Goal: Task Accomplishment & Management: Use online tool/utility

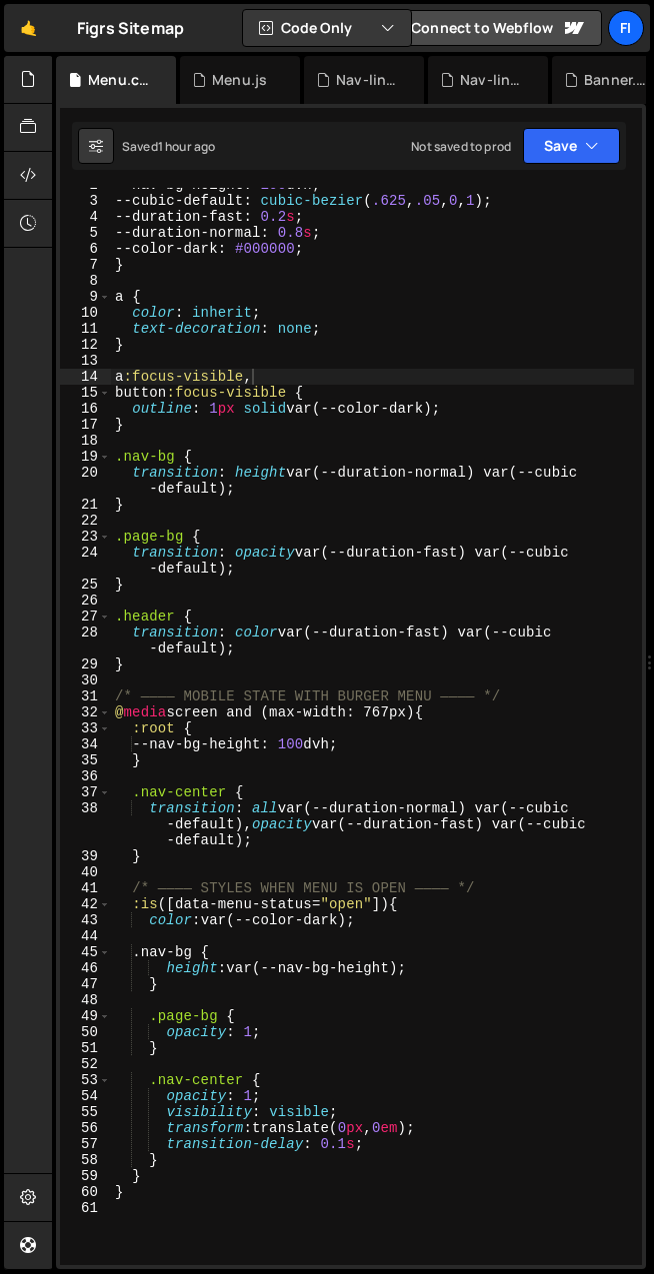
scroll to position [27, 0]
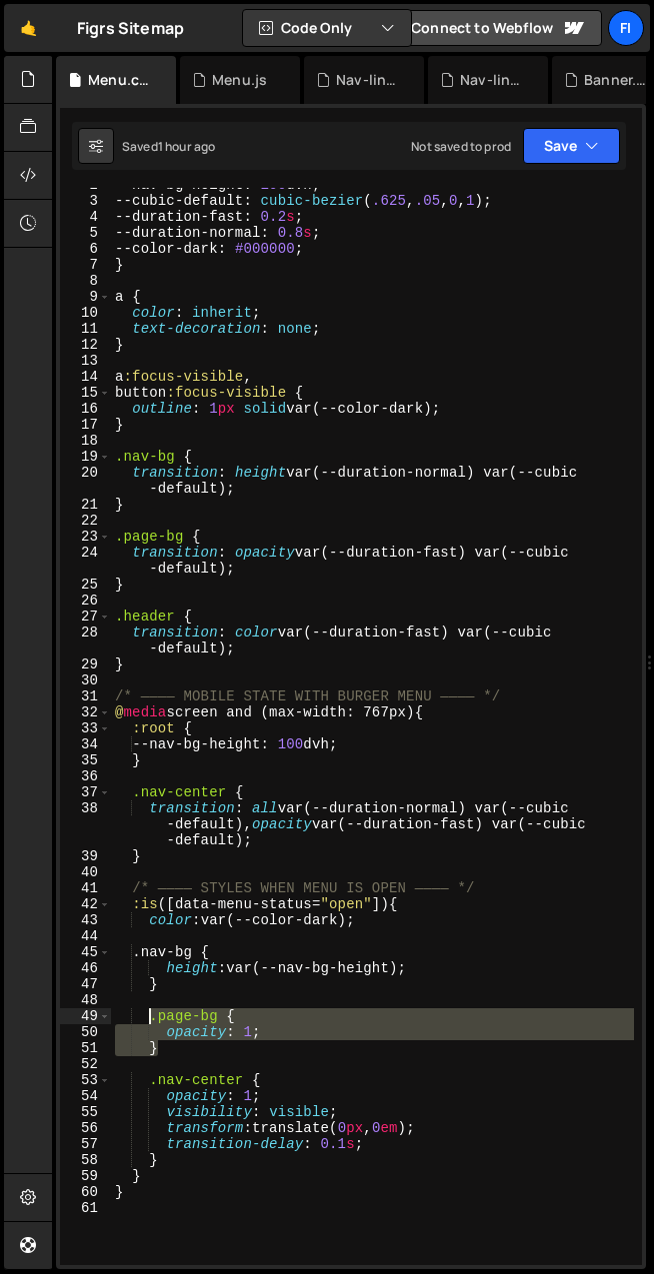
drag, startPoint x: 191, startPoint y: 1050, endPoint x: 153, endPoint y: 1019, distance: 49.0
click at [153, 937] on div "--nav-bg-height : 100 dvh ; --cubic-default : cubic-bezier ( .625 , .05 , 0 , 1…" at bounding box center [372, 731] width 523 height 1109
type textarea ".page-bg { opacity: 1;"
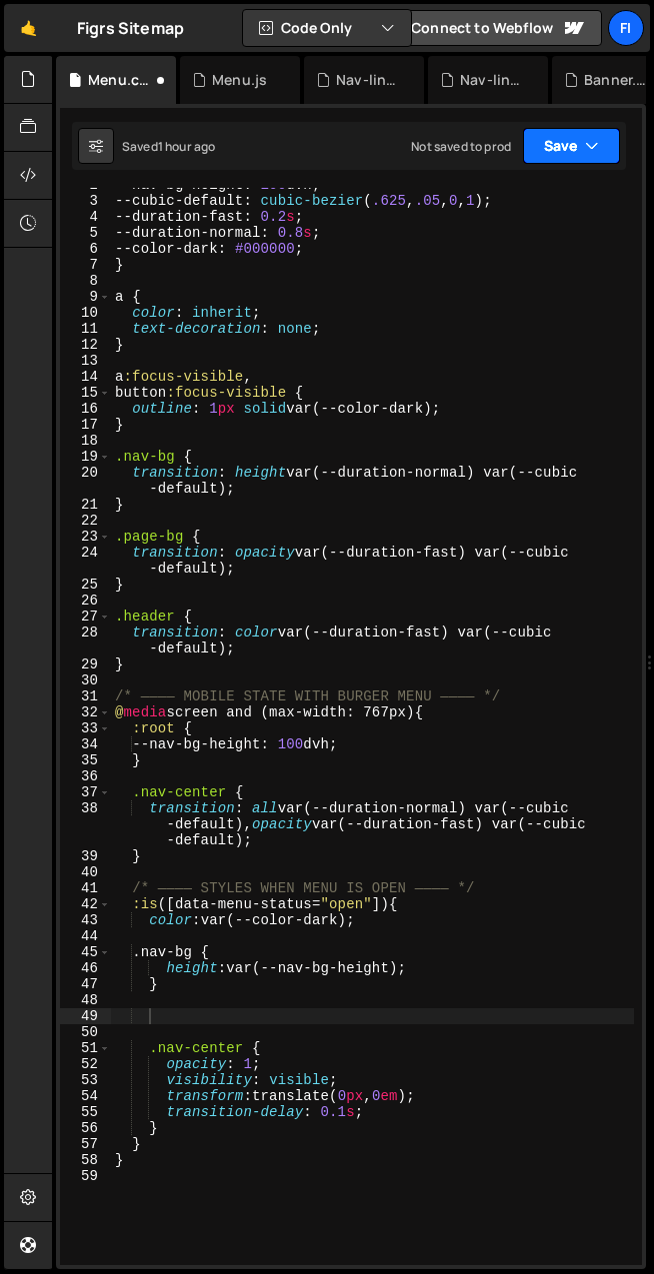
click at [603, 148] on button "Save" at bounding box center [571, 146] width 97 height 36
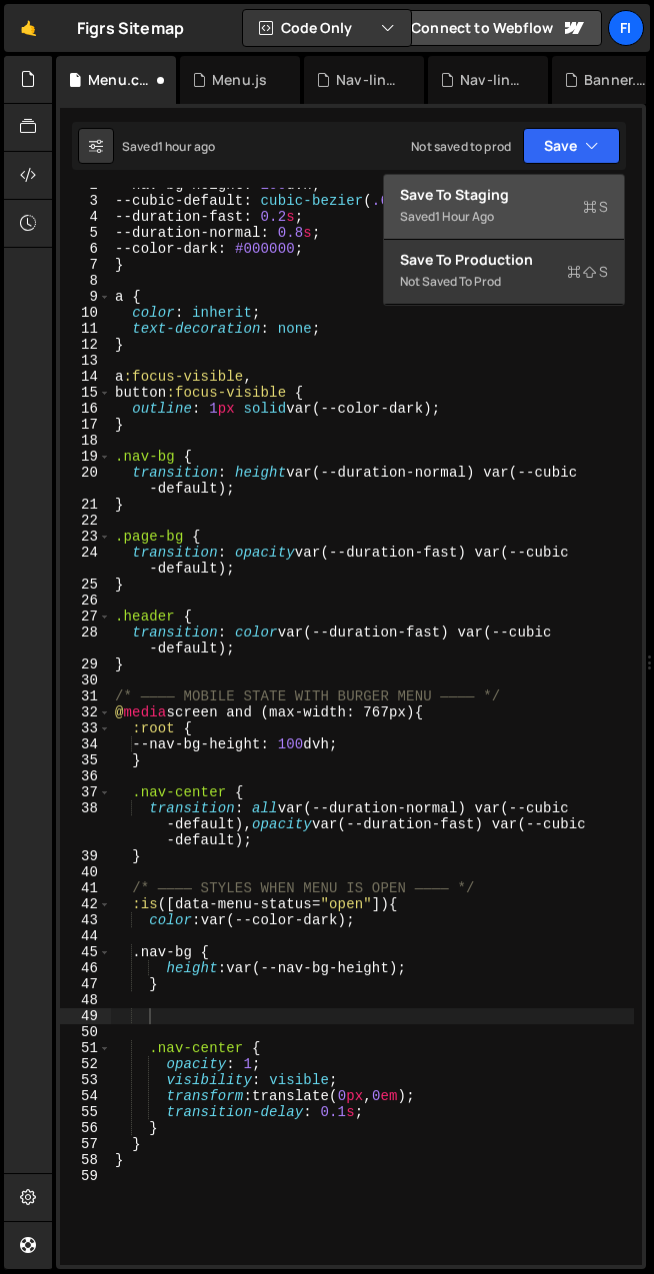
click at [563, 196] on div "Save to Staging S" at bounding box center [504, 195] width 208 height 20
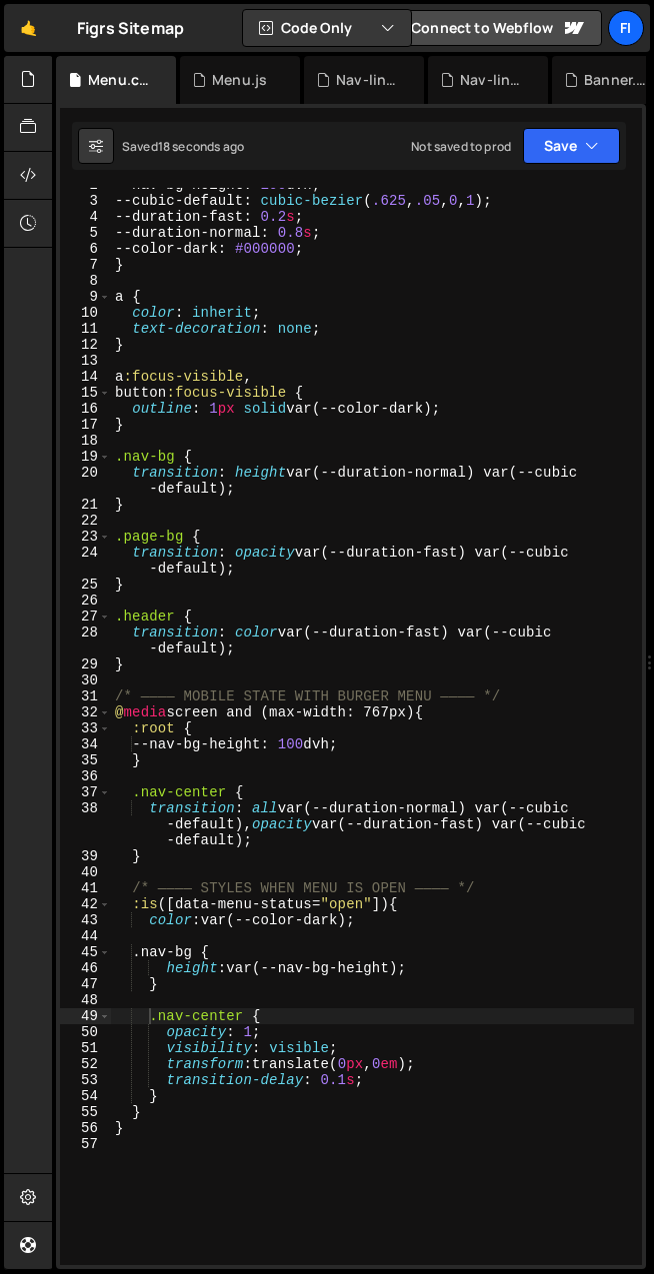
scroll to position [0, 0]
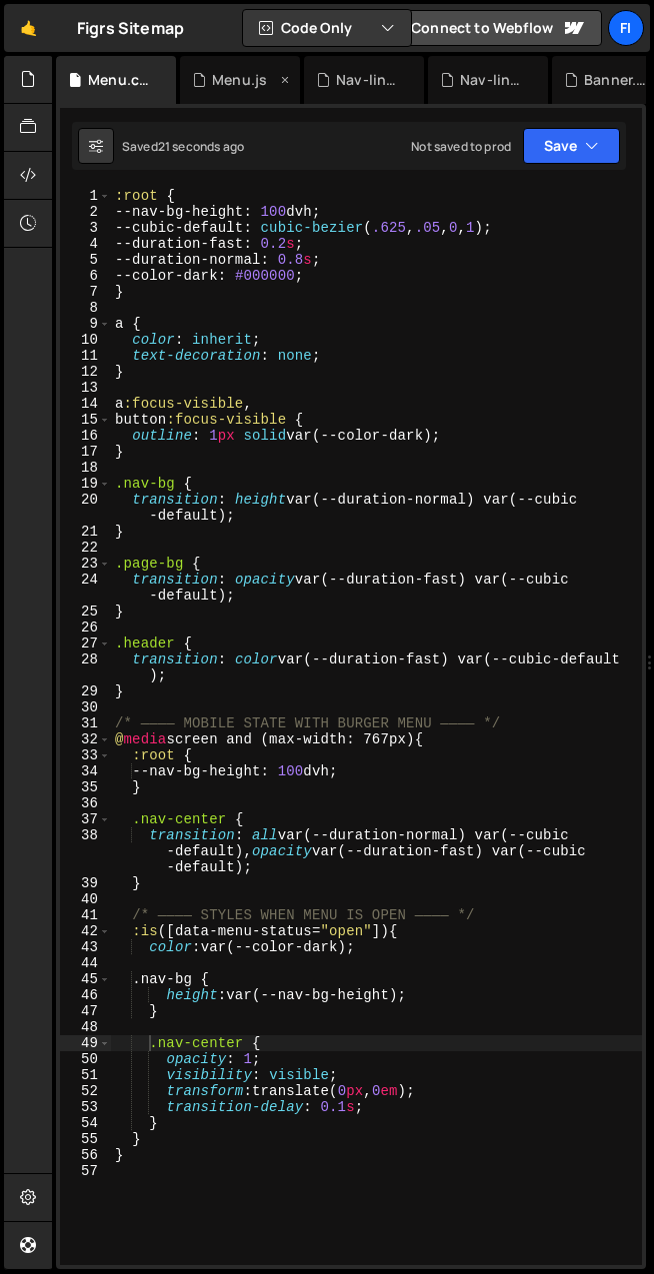
click at [254, 86] on div "Menu.js" at bounding box center [239, 80] width 55 height 20
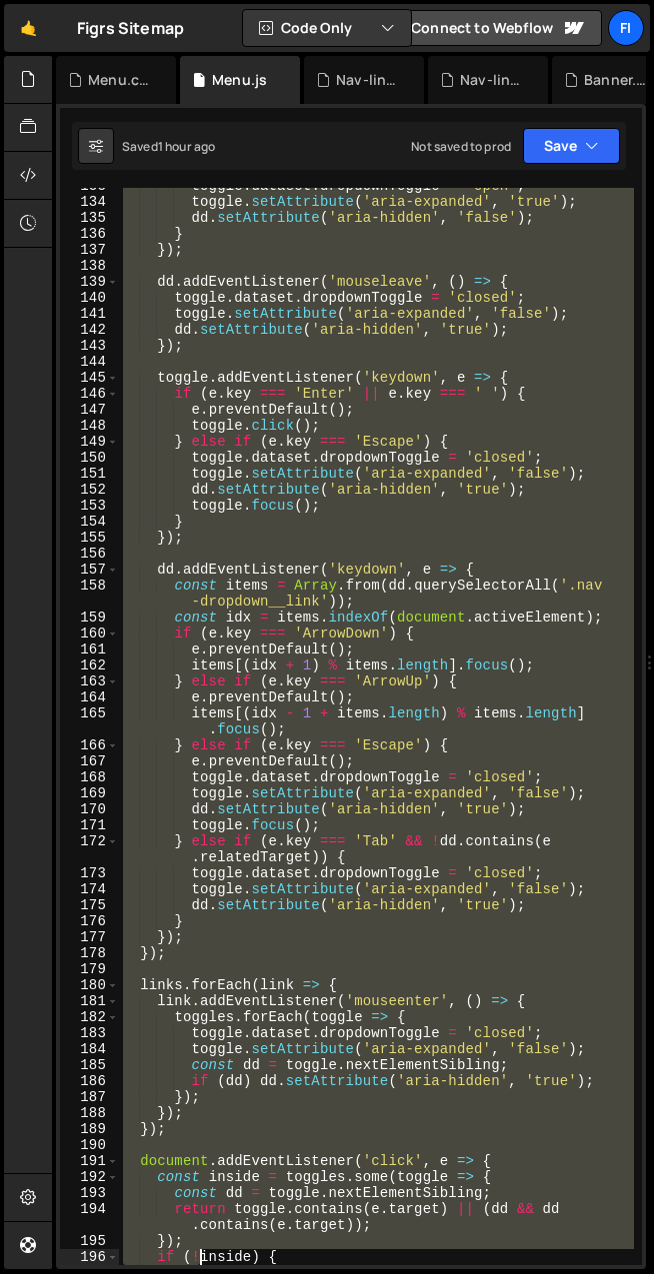
scroll to position [2664, 0]
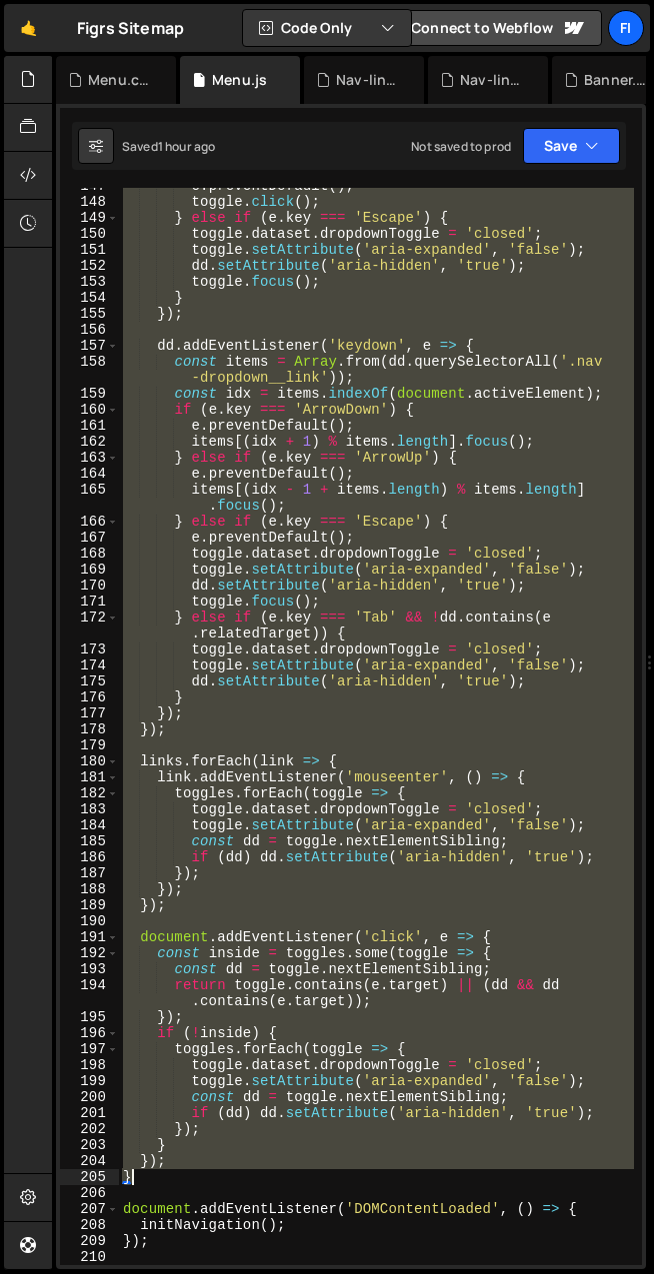
drag, startPoint x: 126, startPoint y: 342, endPoint x: 199, endPoint y: 1171, distance: 832.7
click at [199, 937] on div "e . preventDefault ( ) ; toggle . click ( ) ; } else if ( e . key === 'Escape' …" at bounding box center [376, 732] width 515 height 1109
type textarea "}); }"
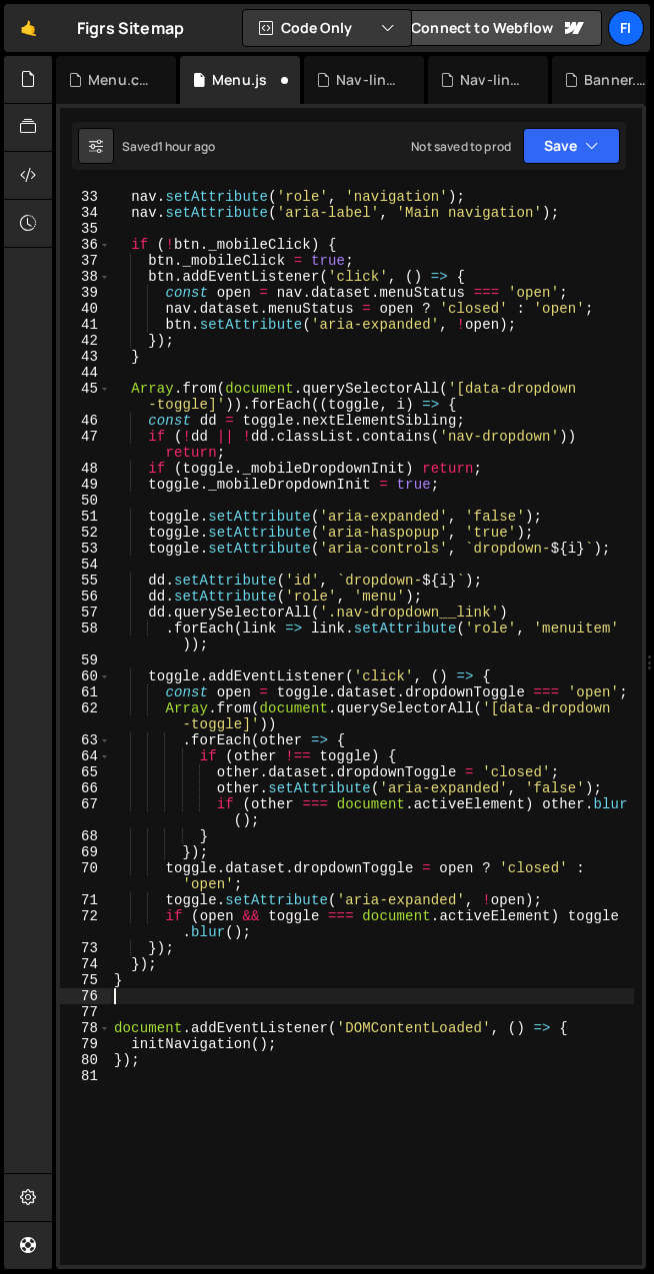
scroll to position [519, 0]
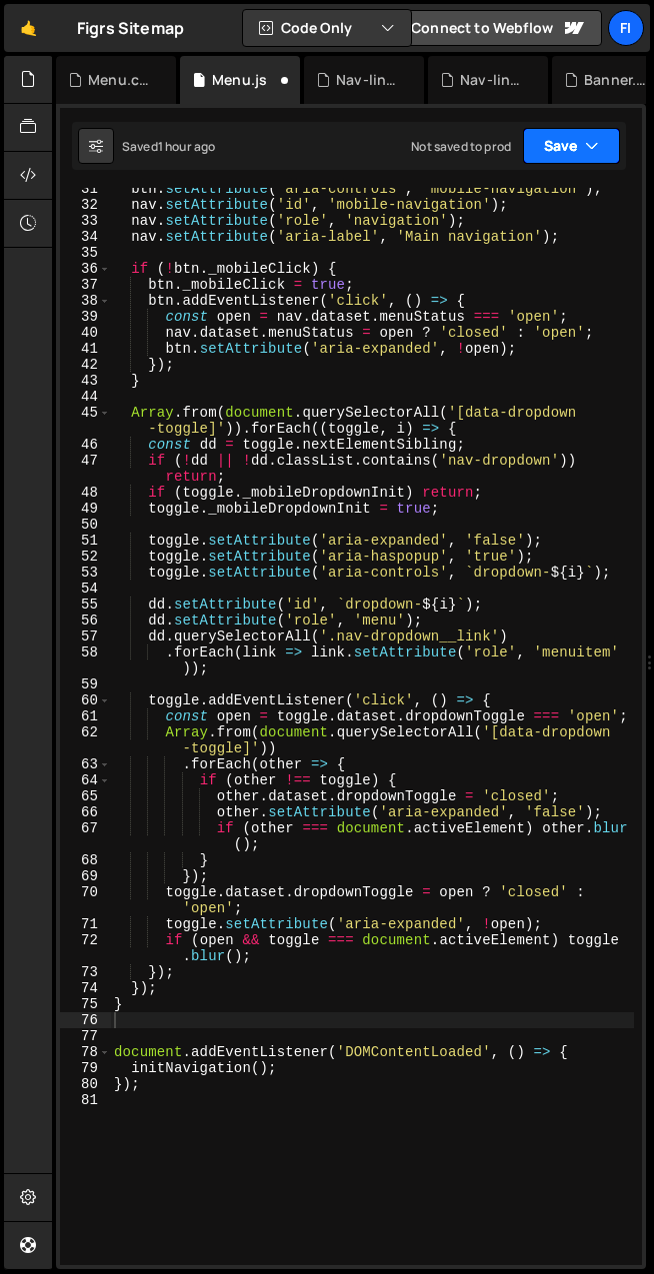
click at [594, 140] on icon "button" at bounding box center [592, 146] width 14 height 20
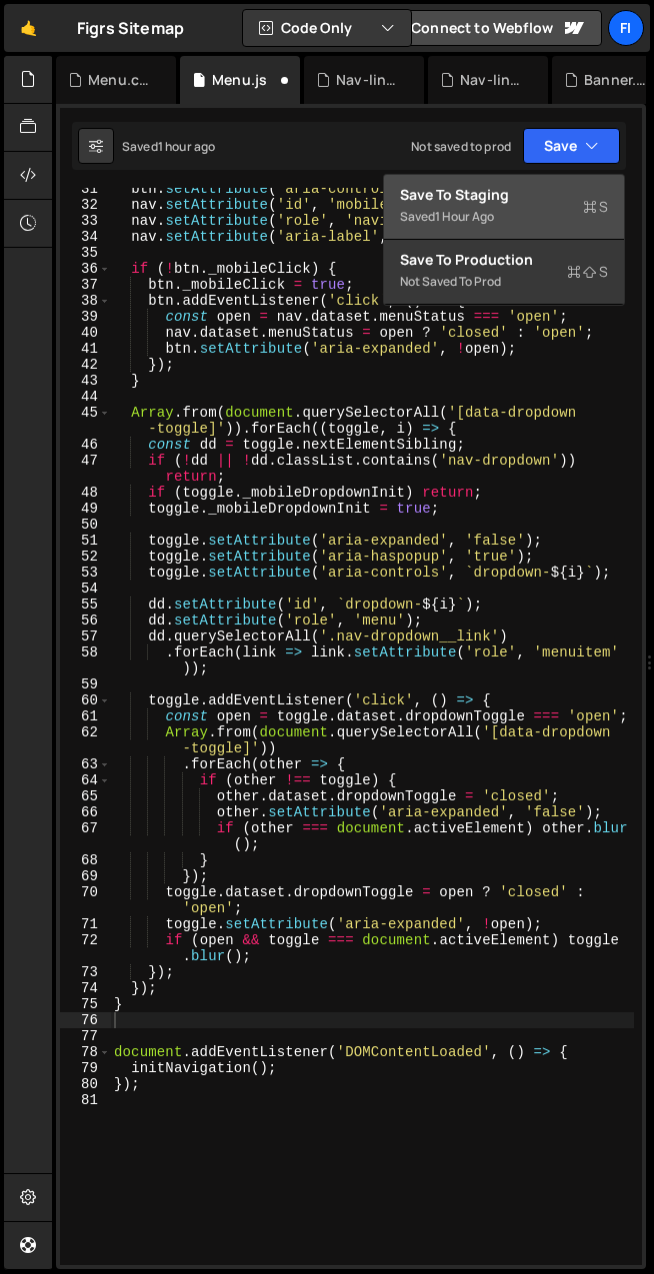
click at [514, 205] on div "Saved 1 hour ago" at bounding box center [504, 217] width 208 height 24
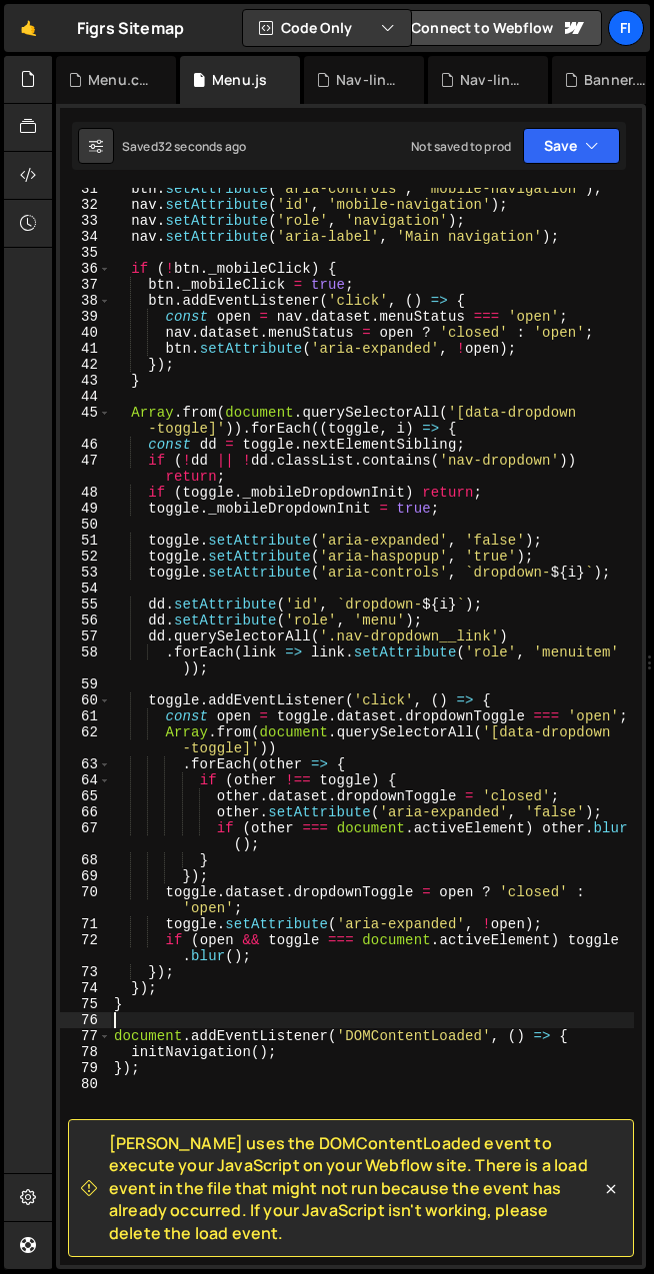
click at [255, 937] on div "btn . setAttribute ( 'aria-controls' , 'mobile-navigation' ) ; nav . setAttribu…" at bounding box center [372, 735] width 524 height 1109
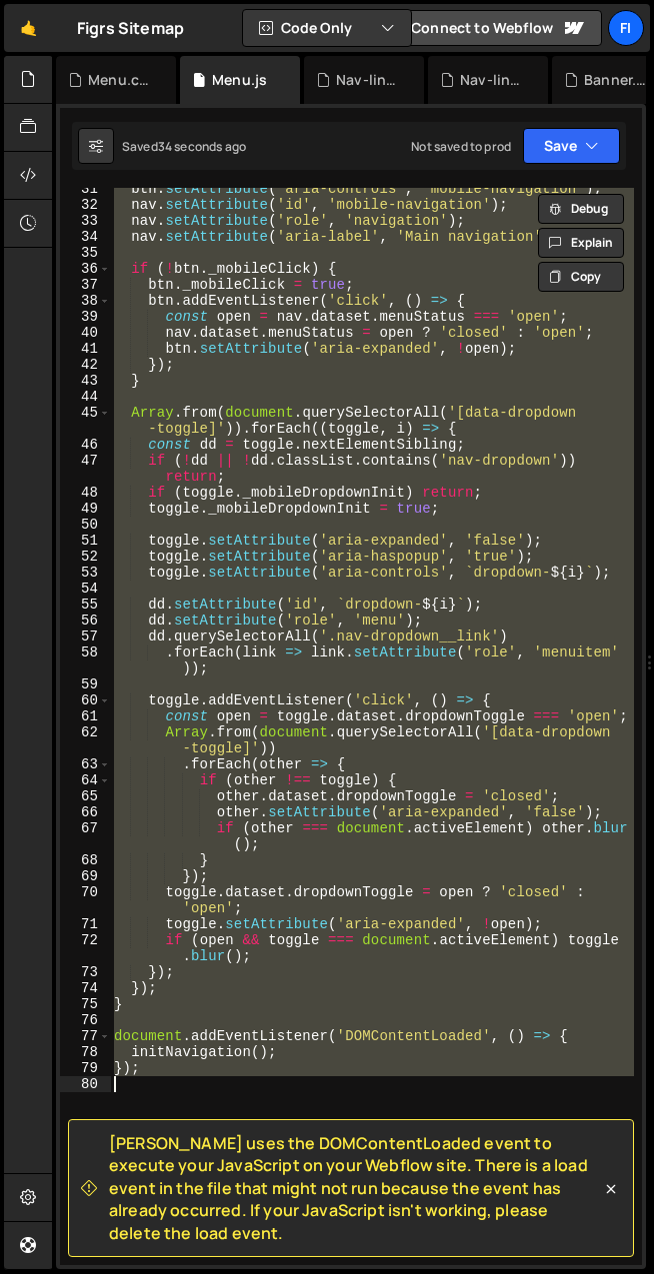
scroll to position [98, 0]
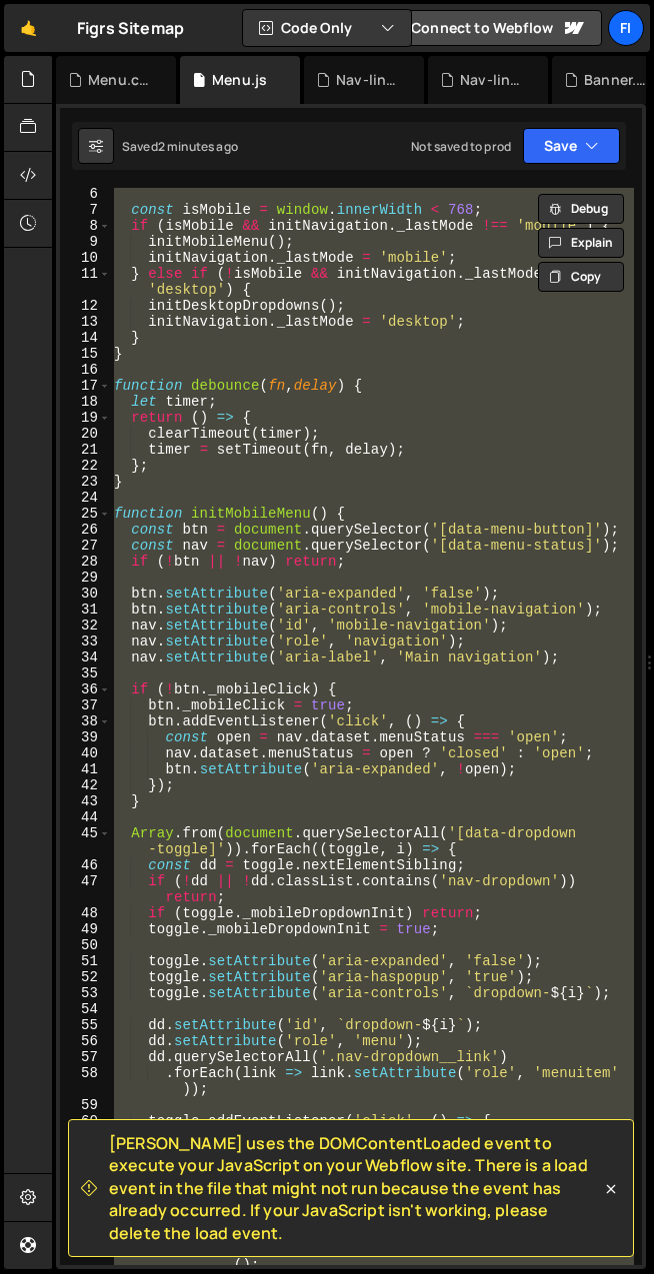
click at [331, 524] on div "const isMobile = window . innerWidth < 768 ; if ( isMobile && initNavigation . …" at bounding box center [372, 726] width 524 height 1077
click at [305, 506] on div "const isMobile = window . innerWidth < 768 ; if ( isMobile && initNavigation . …" at bounding box center [372, 726] width 524 height 1077
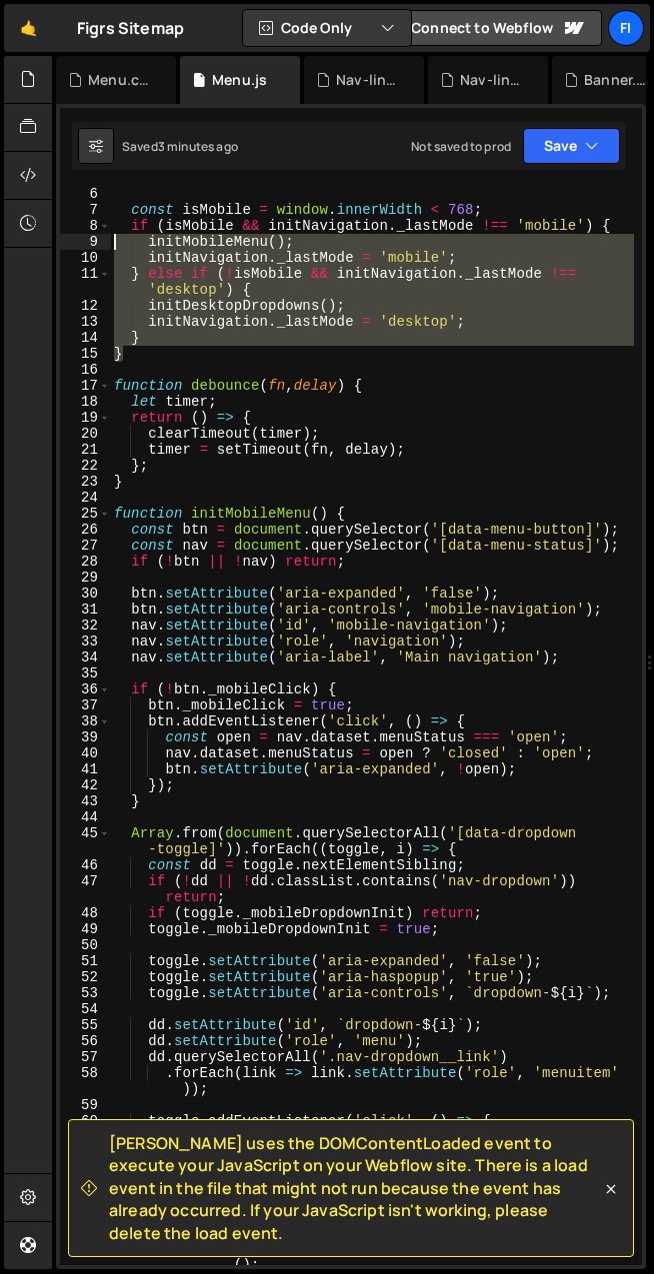
scroll to position [0, 0]
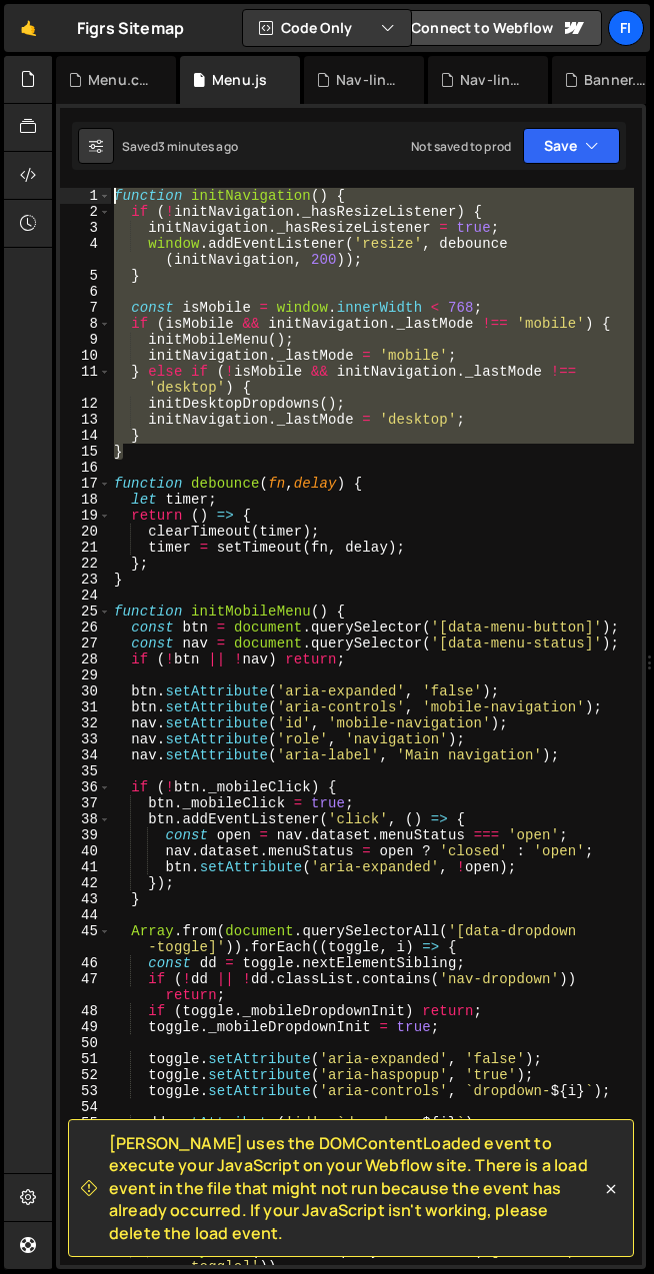
drag, startPoint x: 140, startPoint y: 360, endPoint x: 96, endPoint y: 167, distance: 197.8
click at [96, 167] on div "Debug Explain Copy Menu.css Menu.js Nav-links.js Nav-links.css Banner.css Banne…" at bounding box center [351, 663] width 590 height 1214
click at [297, 446] on div "function initNavigation ( ) { if ( ! initNavigation . _hasResizeListener ) { in…" at bounding box center [372, 726] width 524 height 1077
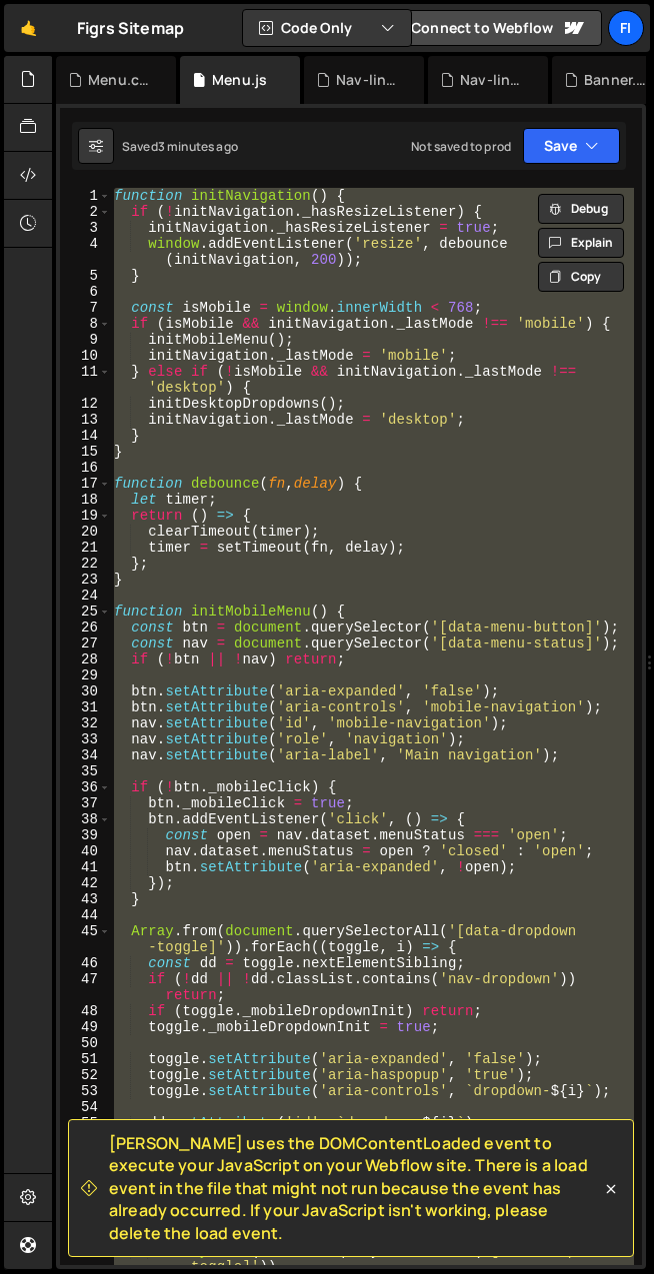
paste textarea
type textarea "}"
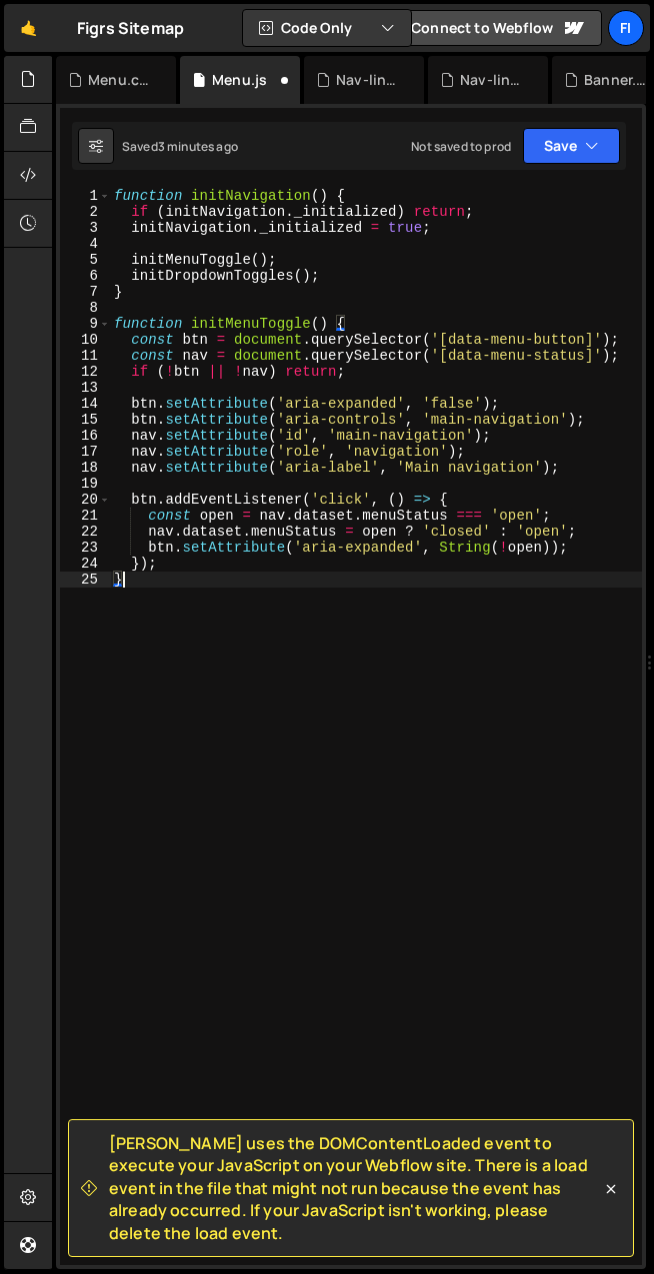
click at [312, 308] on div "function initNavigation ( ) { if ( initNavigation . _initialized ) return ; ini…" at bounding box center [376, 742] width 532 height 1109
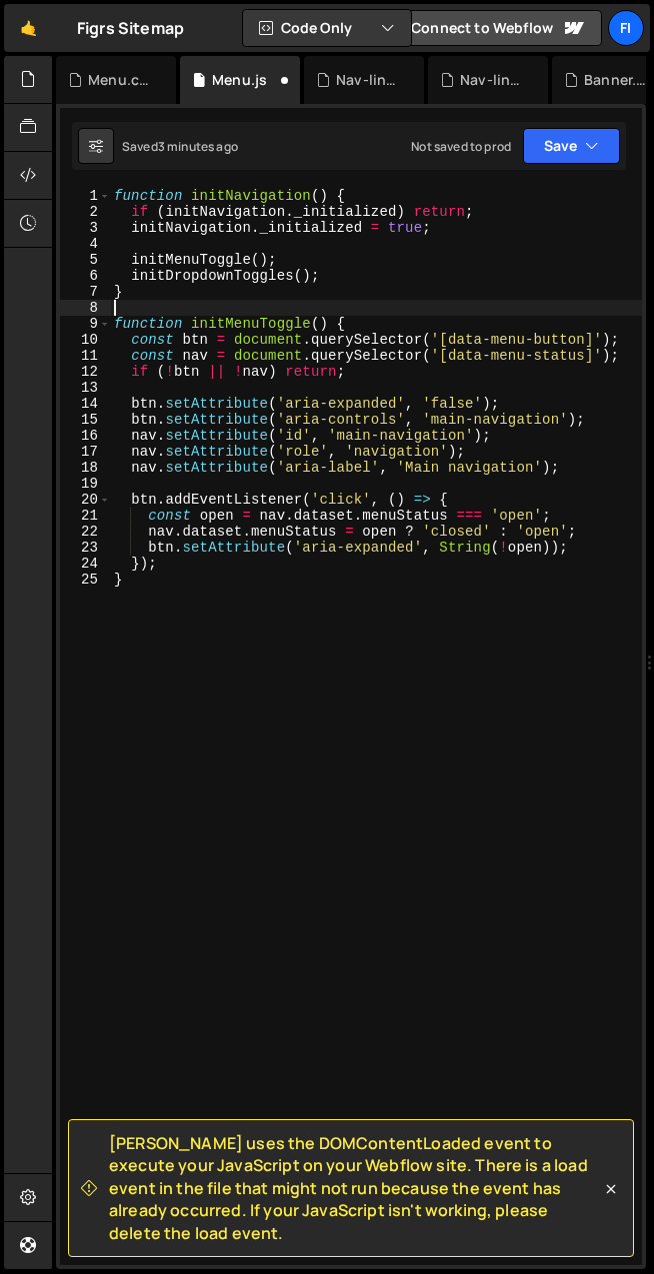
click at [235, 555] on div "function initNavigation ( ) { if ( initNavigation . _initialized ) return ; ini…" at bounding box center [376, 742] width 532 height 1109
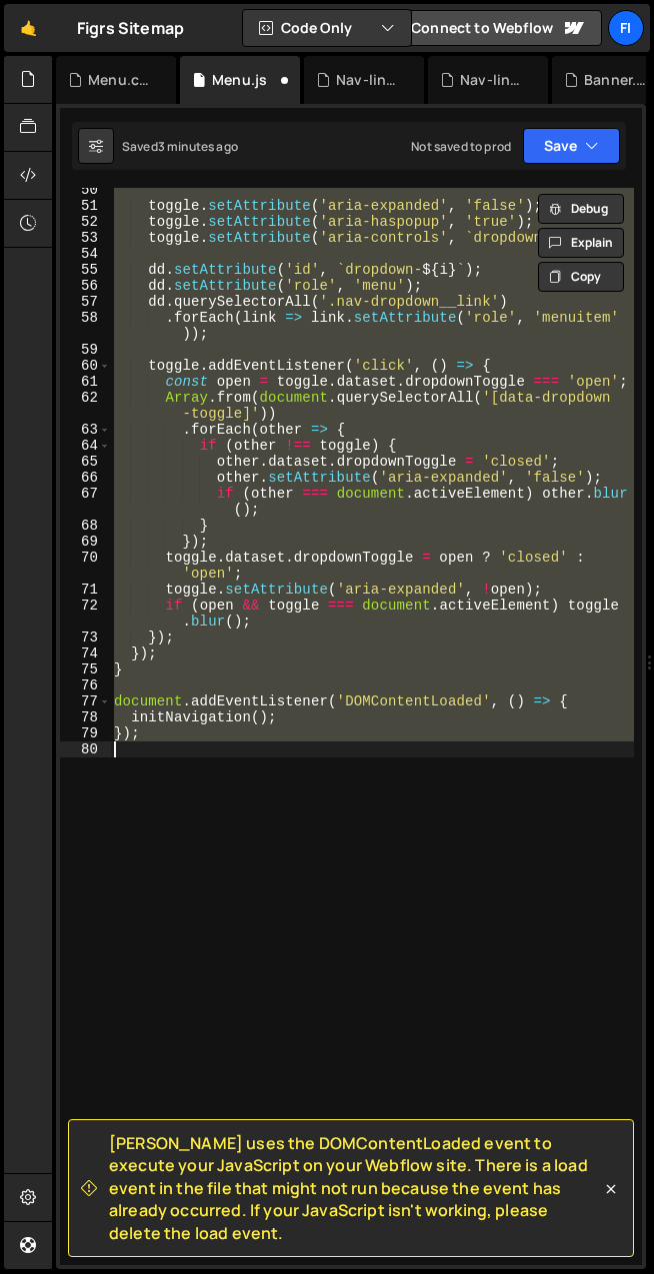
scroll to position [771, 0]
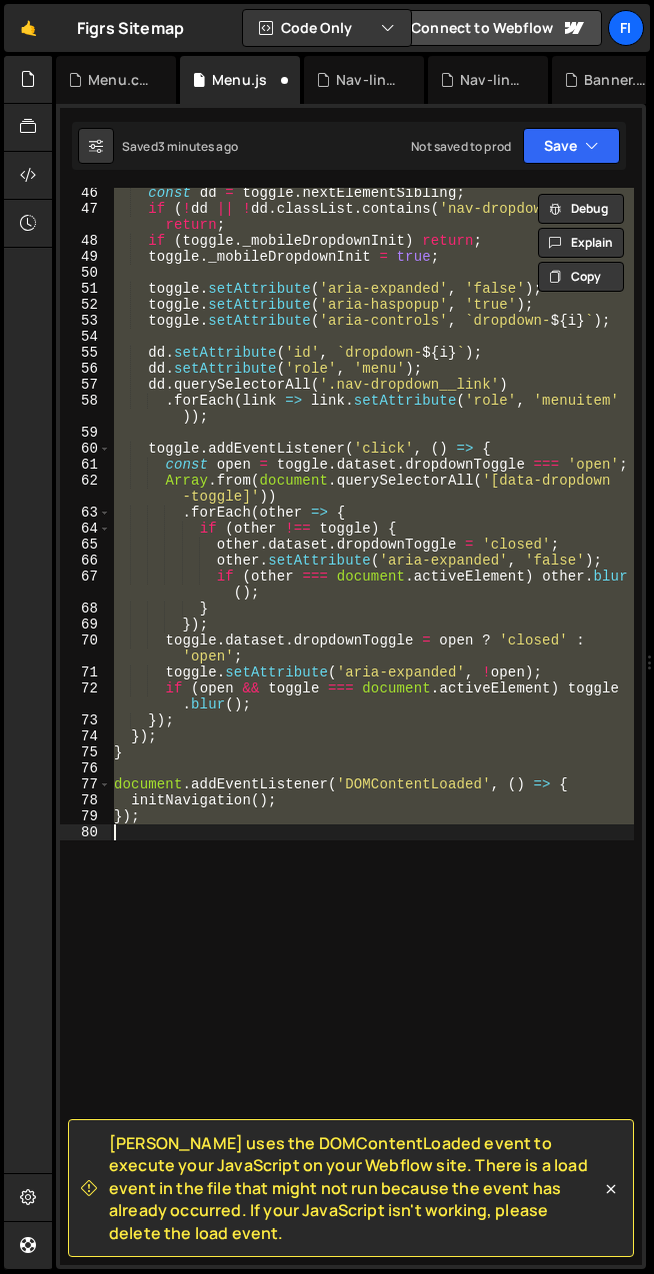
click at [189, 752] on div "const dd = toggle . nextElementSibling ; if ( ! dd || ! dd . classList . contai…" at bounding box center [372, 726] width 524 height 1077
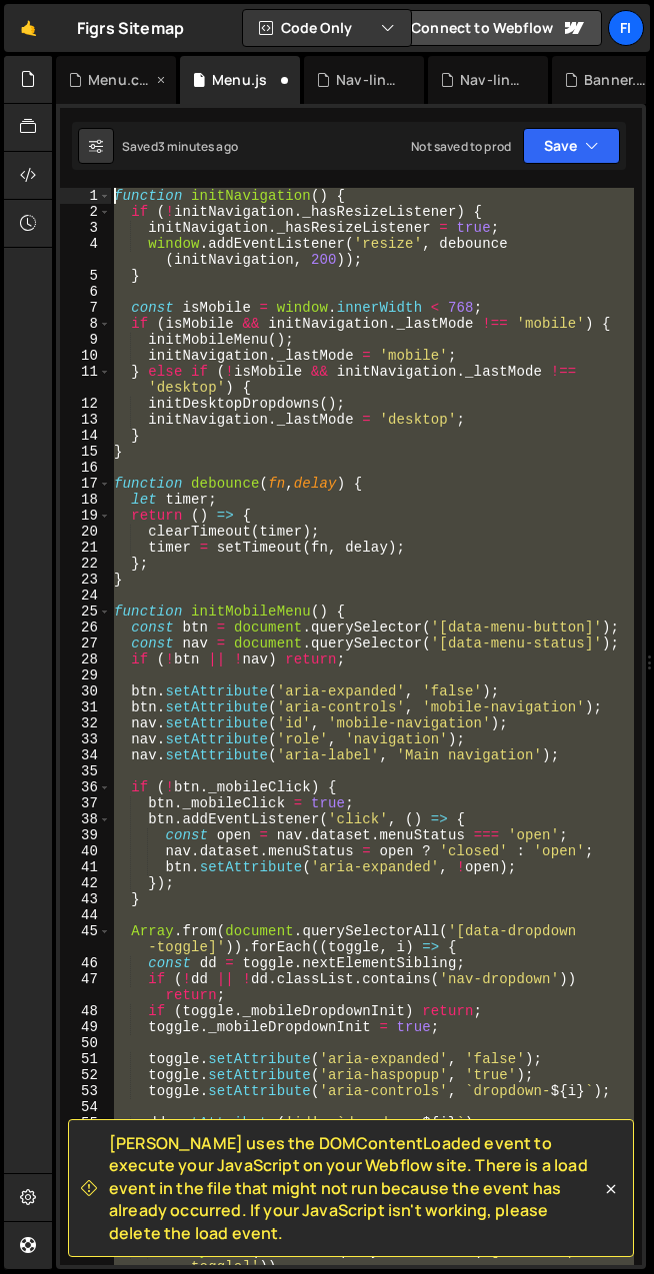
scroll to position [0, 0]
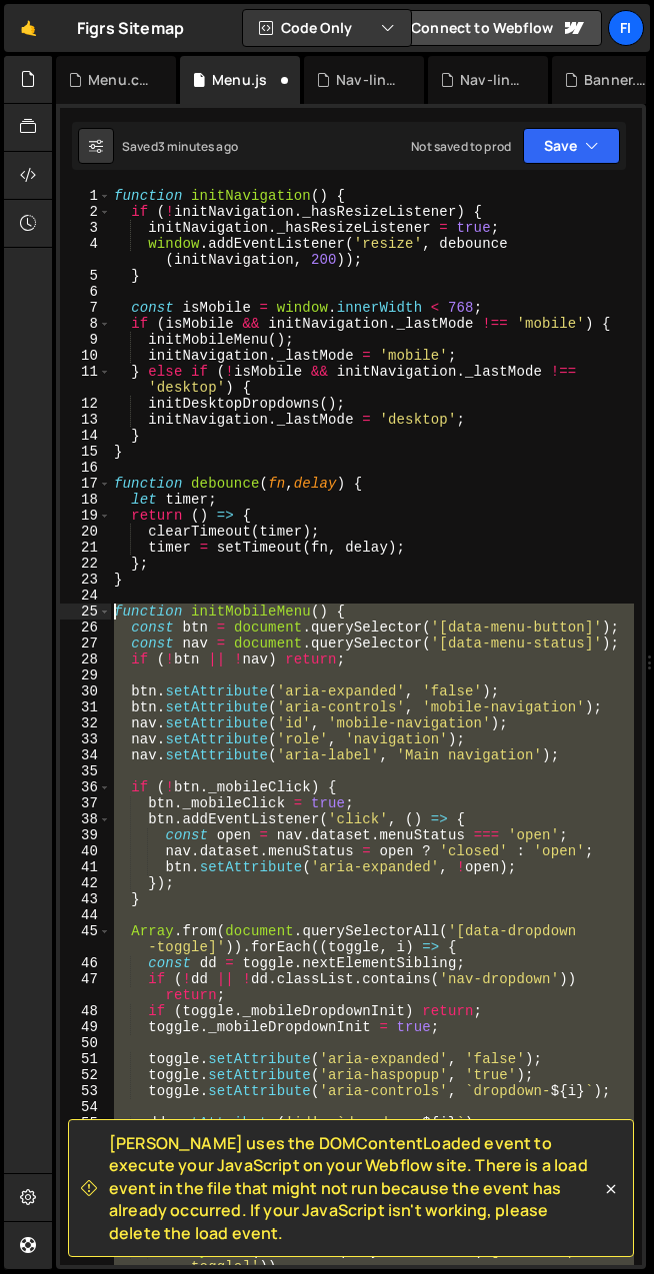
drag, startPoint x: 166, startPoint y: 759, endPoint x: 80, endPoint y: 609, distance: 172.8
click at [80, 609] on div "} 1 2 3 4 5 6 7 8 9 10 11 12 13 14 15 16 17 18 19 20 21 22 23 24 25 26 27 28 29…" at bounding box center [351, 726] width 582 height 1077
type textarea "function initMobileMenu() { const btn = document.querySelector('[data-menu-butt…"
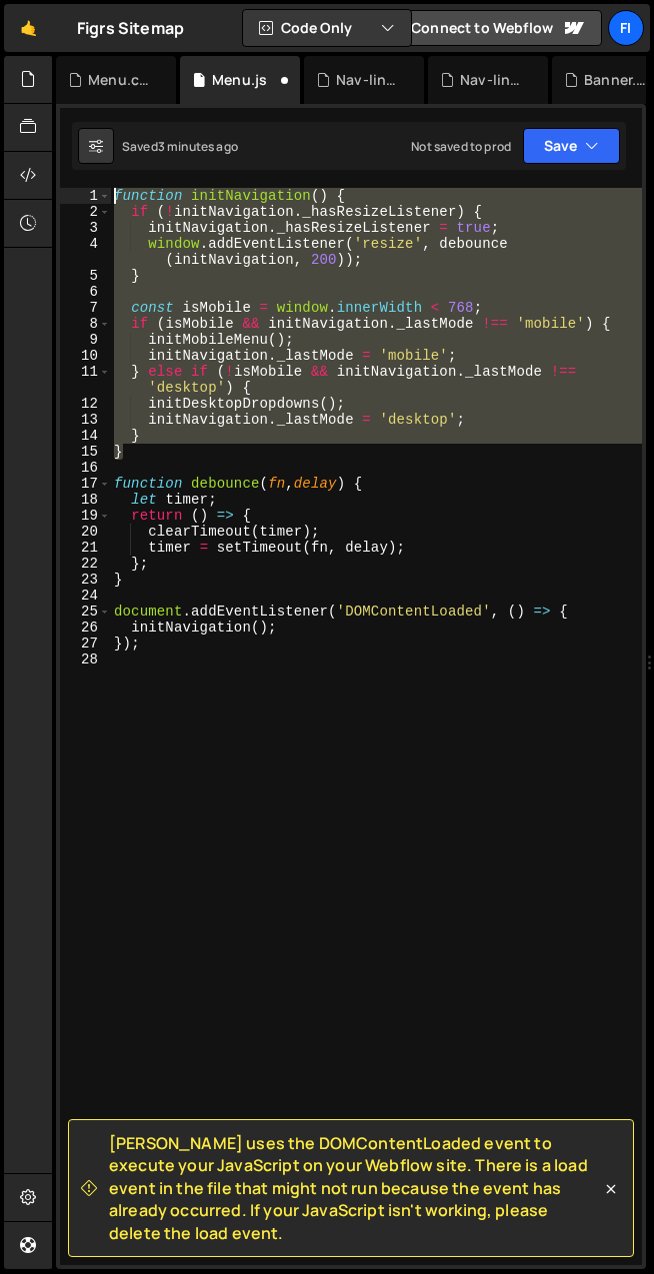
drag, startPoint x: 150, startPoint y: 455, endPoint x: 95, endPoint y: 181, distance: 279.3
click at [95, 181] on div "[PERSON_NAME] uses the DOMContentLoaded event to execute your JavaScript on you…" at bounding box center [351, 686] width 590 height 1165
paste textarea "}"
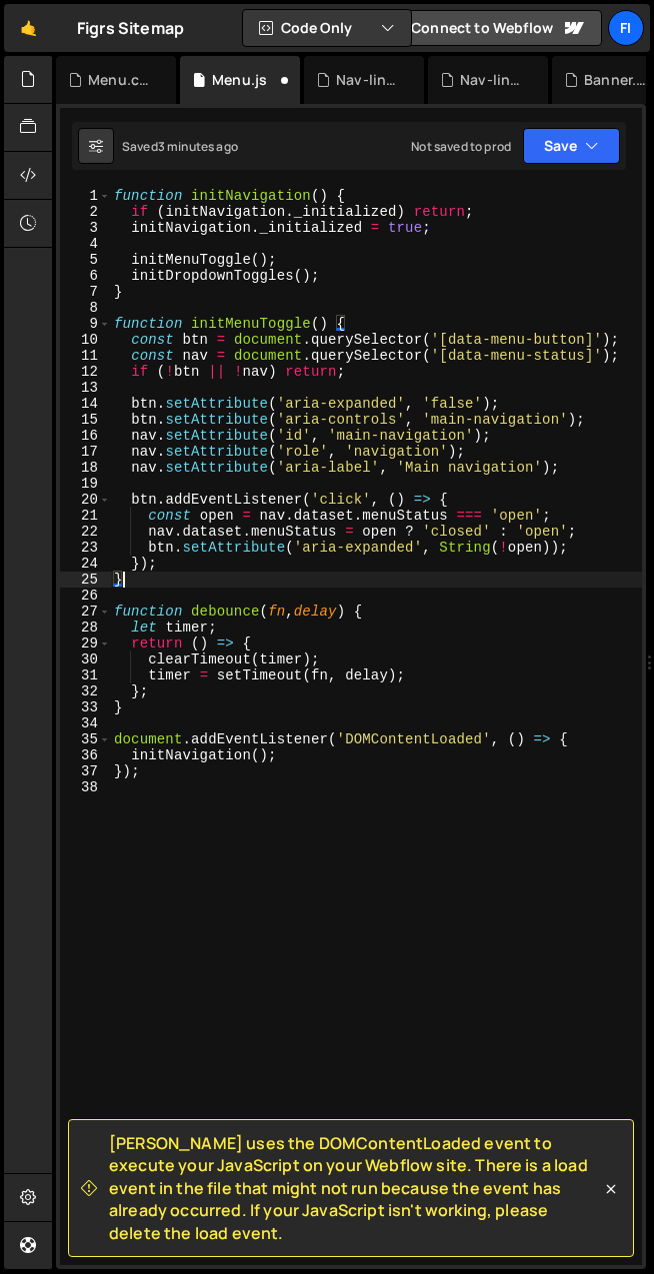
click at [361, 280] on div "function initNavigation ( ) { if ( initNavigation . _initialized ) return ; ini…" at bounding box center [376, 742] width 532 height 1109
type textarea "initDropdownToggles();"
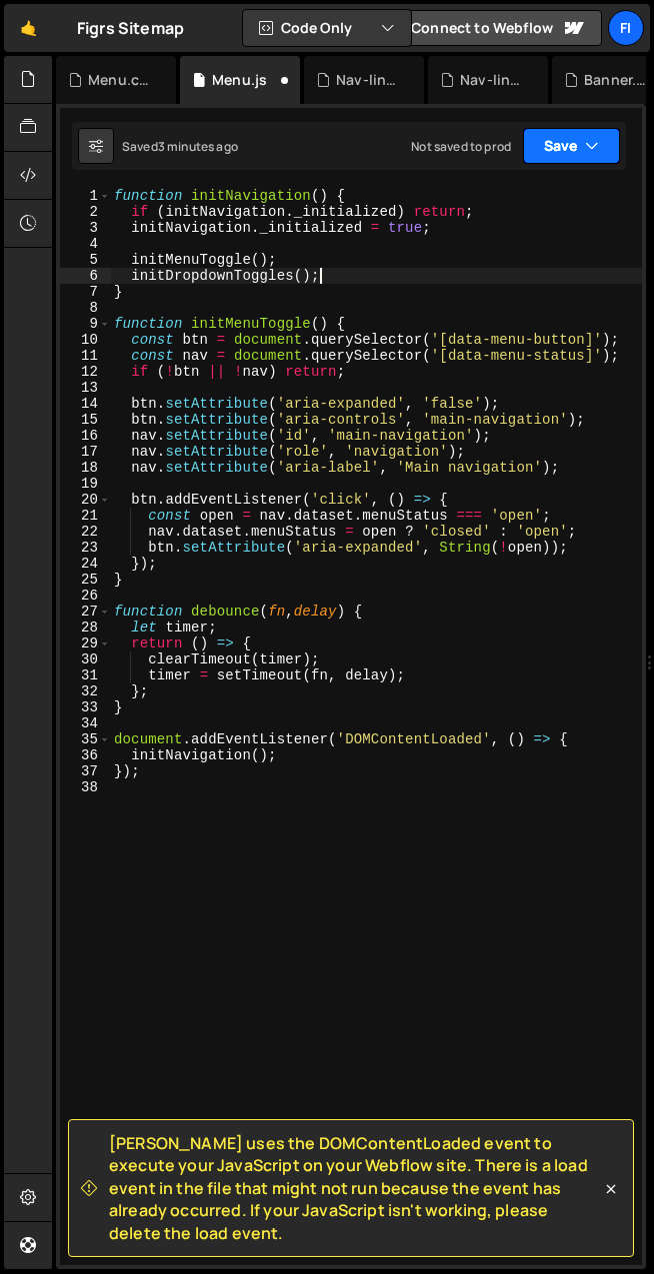
click at [587, 155] on icon "button" at bounding box center [592, 146] width 14 height 20
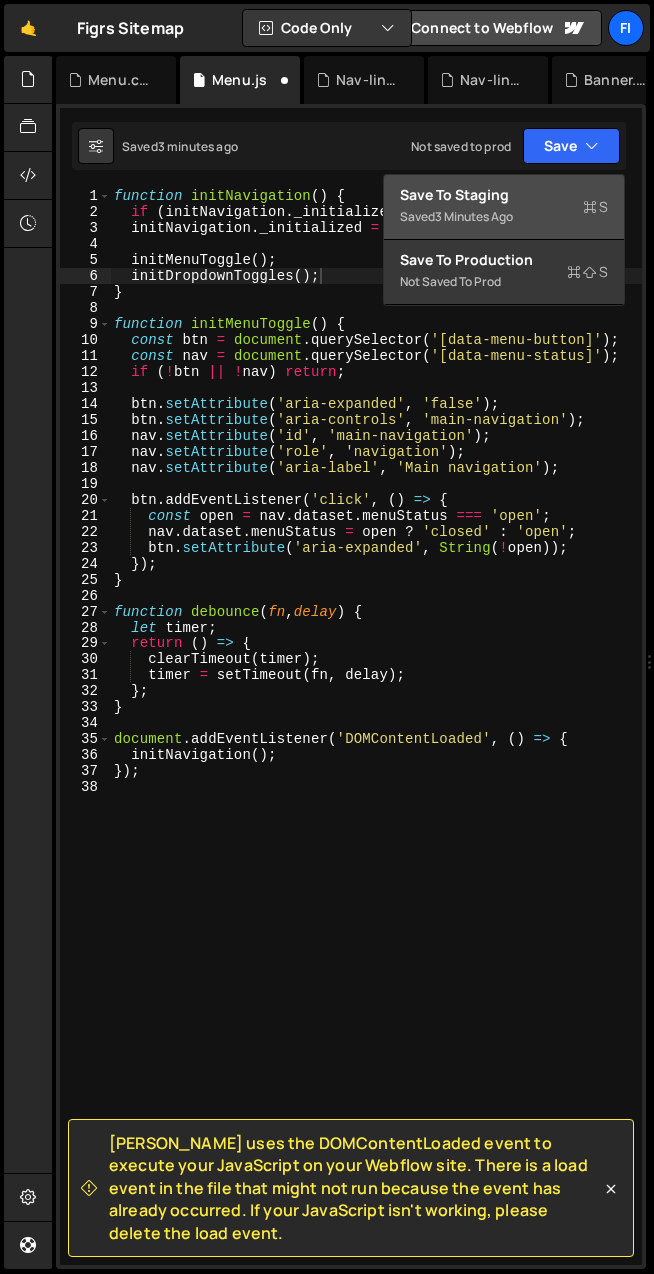
click at [493, 194] on div "Save to Staging S" at bounding box center [504, 195] width 208 height 20
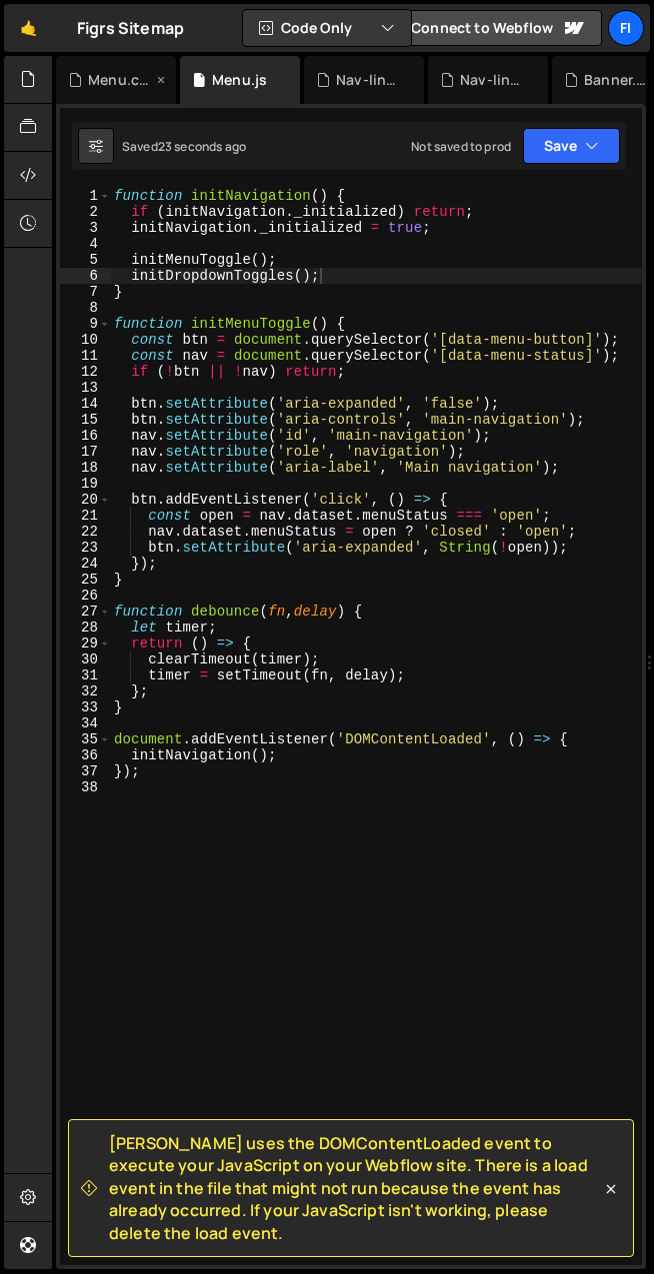
click at [138, 74] on div "Menu.css" at bounding box center [120, 80] width 64 height 20
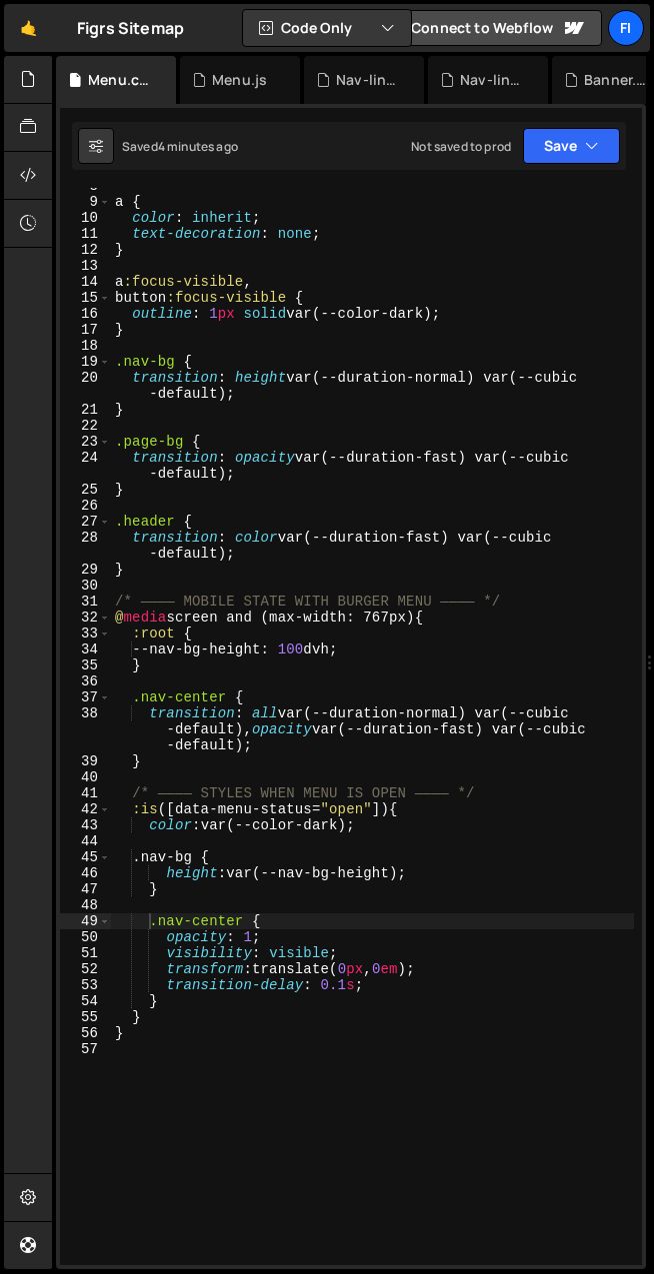
scroll to position [382, 0]
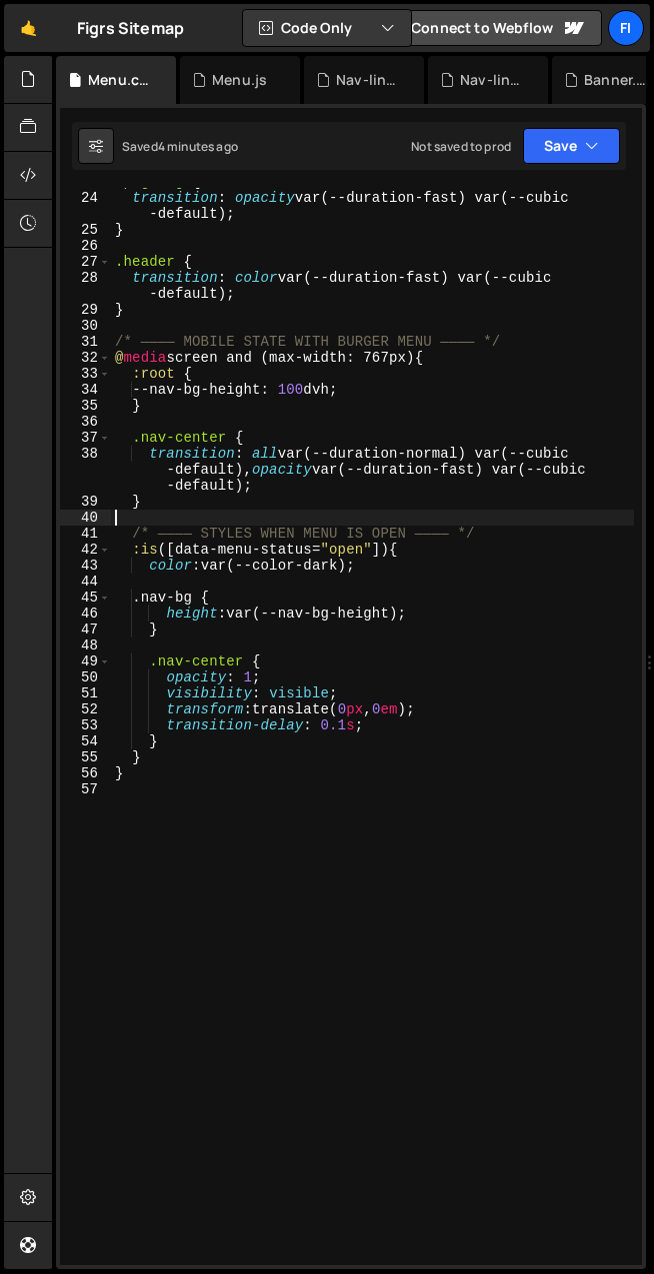
click at [260, 525] on div ".page-bg { transition : opacity var(--duration-fast) var(--cubic -default) ; } …" at bounding box center [372, 728] width 523 height 1109
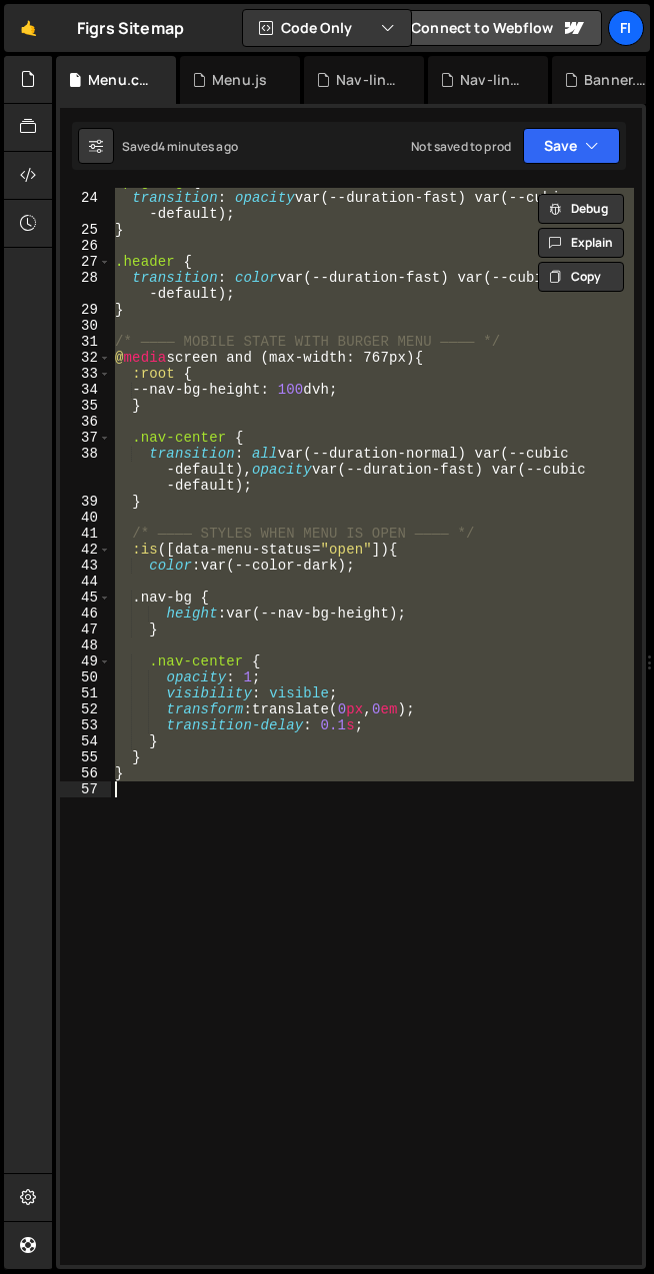
scroll to position [0, 0]
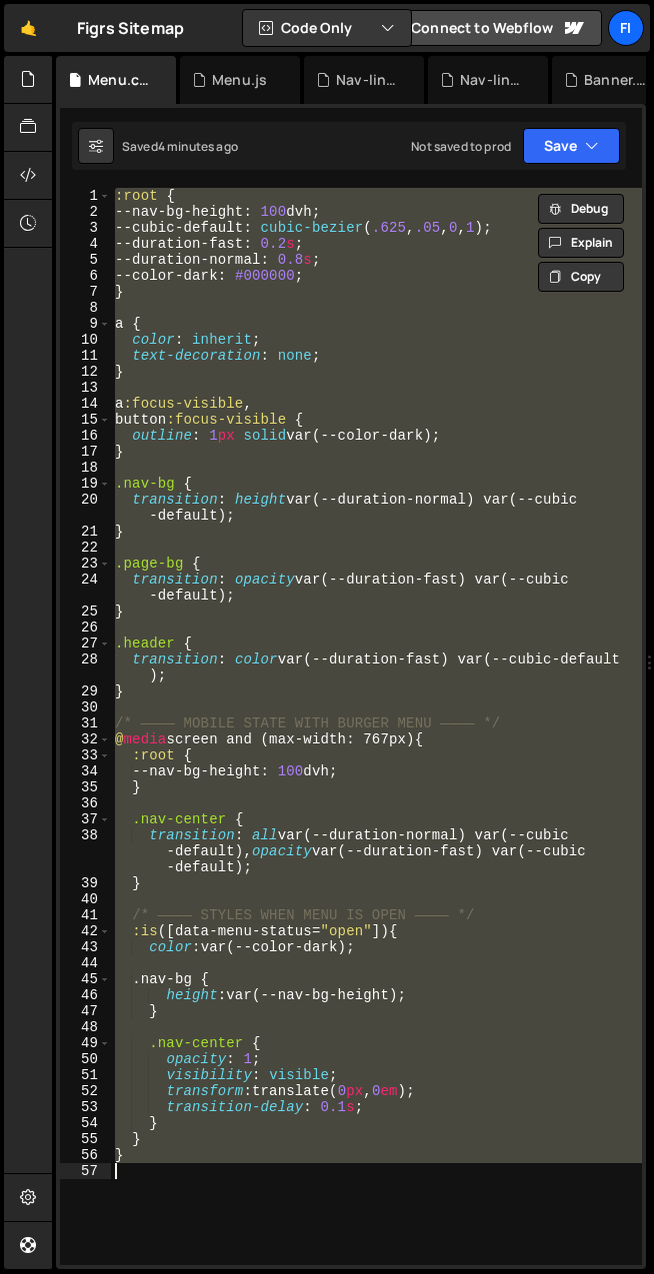
click at [260, 525] on div ":root { --nav-bg-height : 100 dvh ; --cubic-default : cubic-bezier ( .625 , .05…" at bounding box center [376, 726] width 531 height 1077
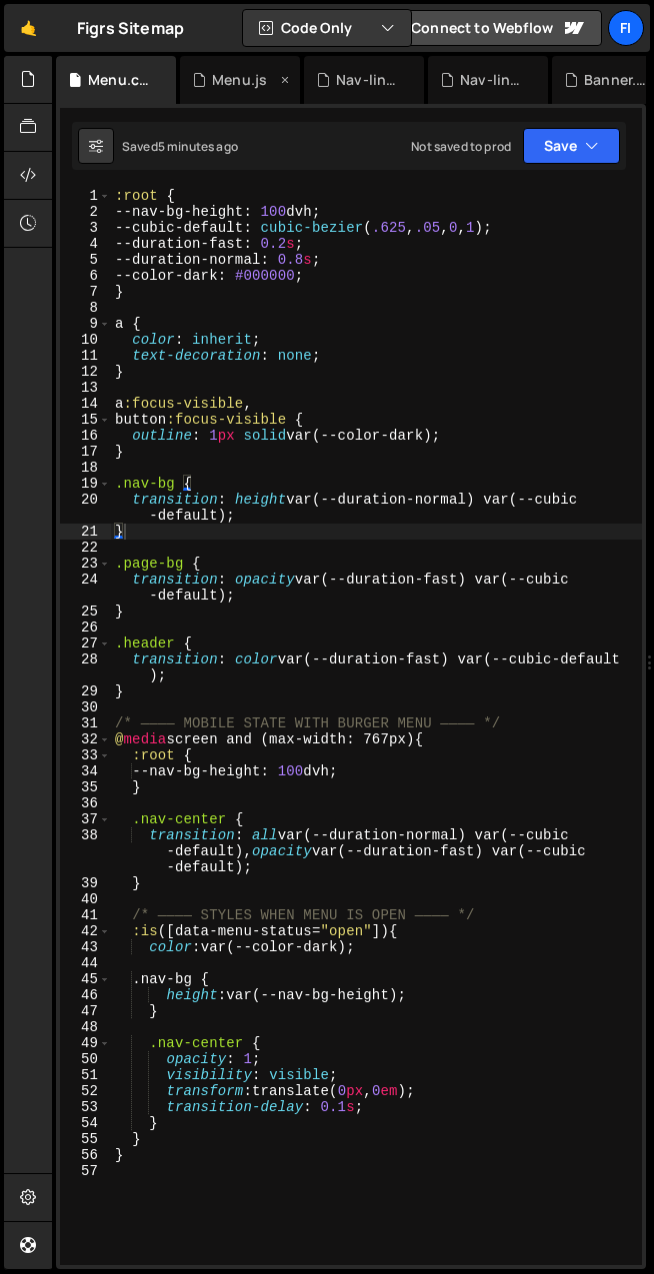
click at [240, 80] on div "Menu.js" at bounding box center [239, 80] width 55 height 20
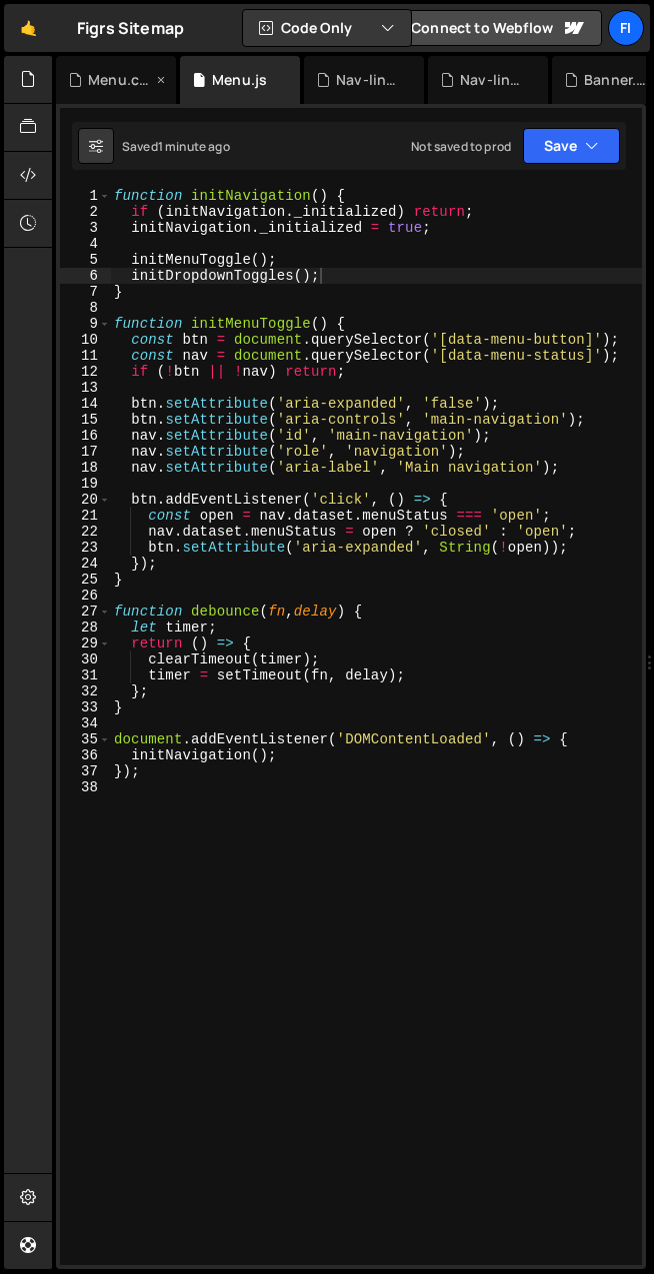
click at [104, 79] on div "Menu.css" at bounding box center [120, 80] width 64 height 20
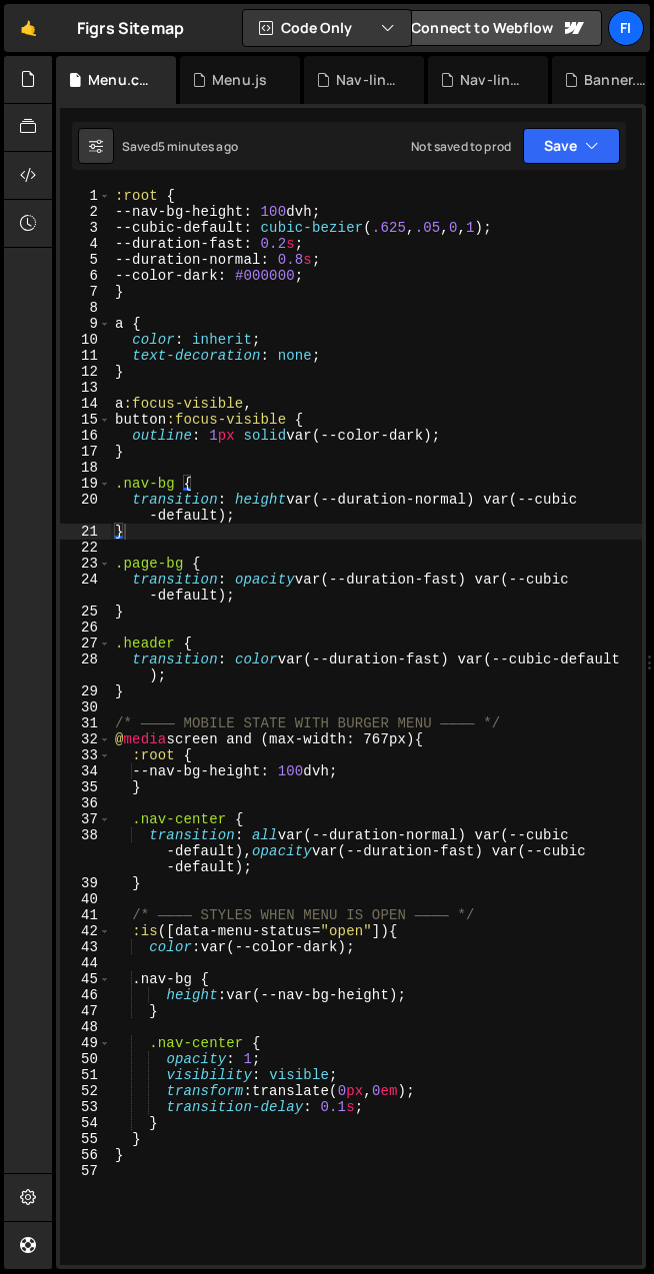
click at [237, 319] on div ":root { --nav-bg-height : 100 dvh ; --cubic-default : cubic-bezier ( .625 , .05…" at bounding box center [376, 742] width 531 height 1109
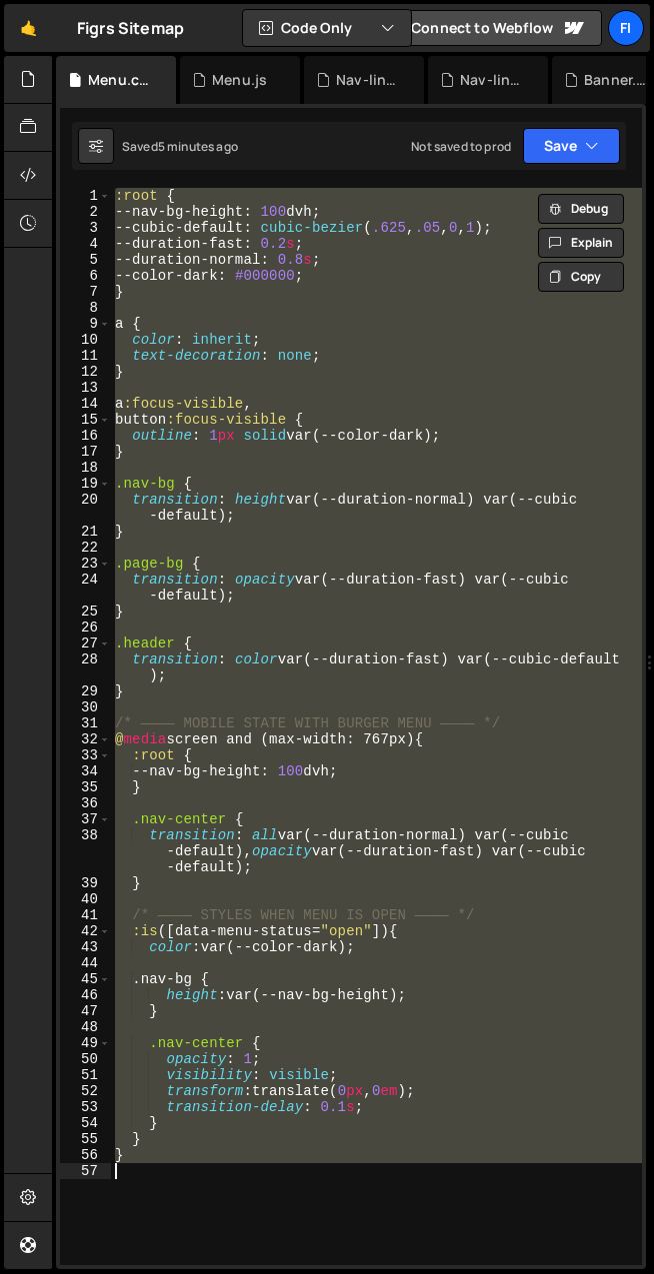
paste textarea
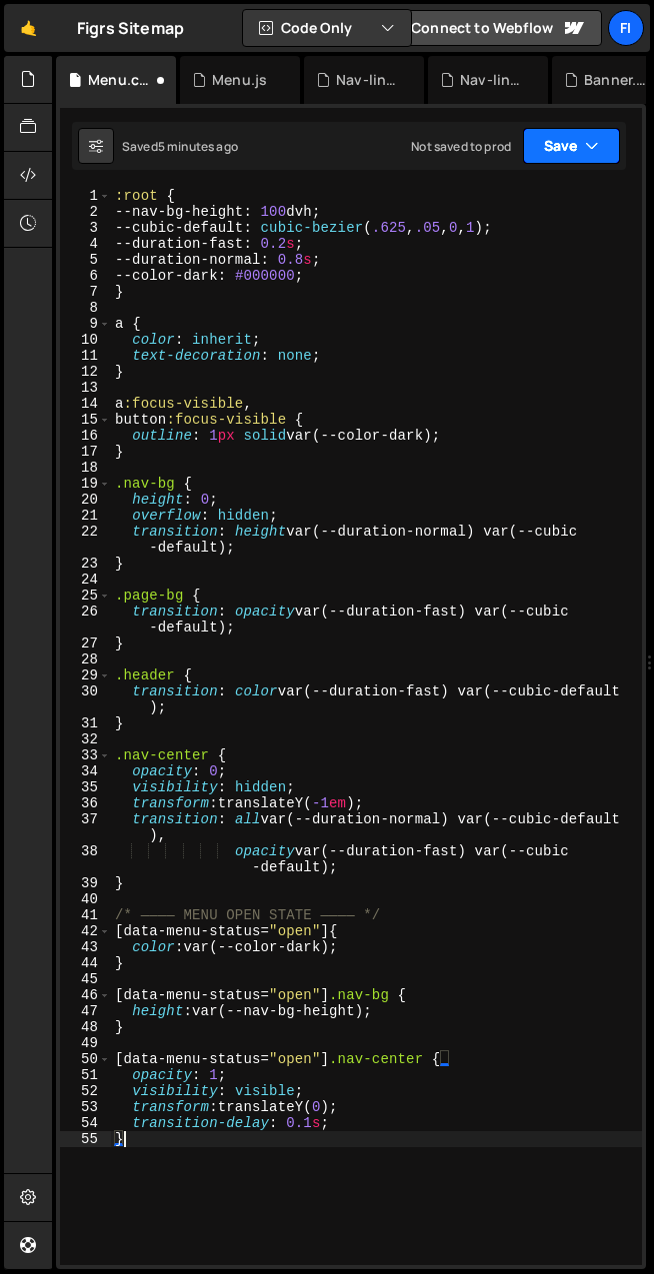
click at [590, 147] on icon "button" at bounding box center [592, 146] width 14 height 20
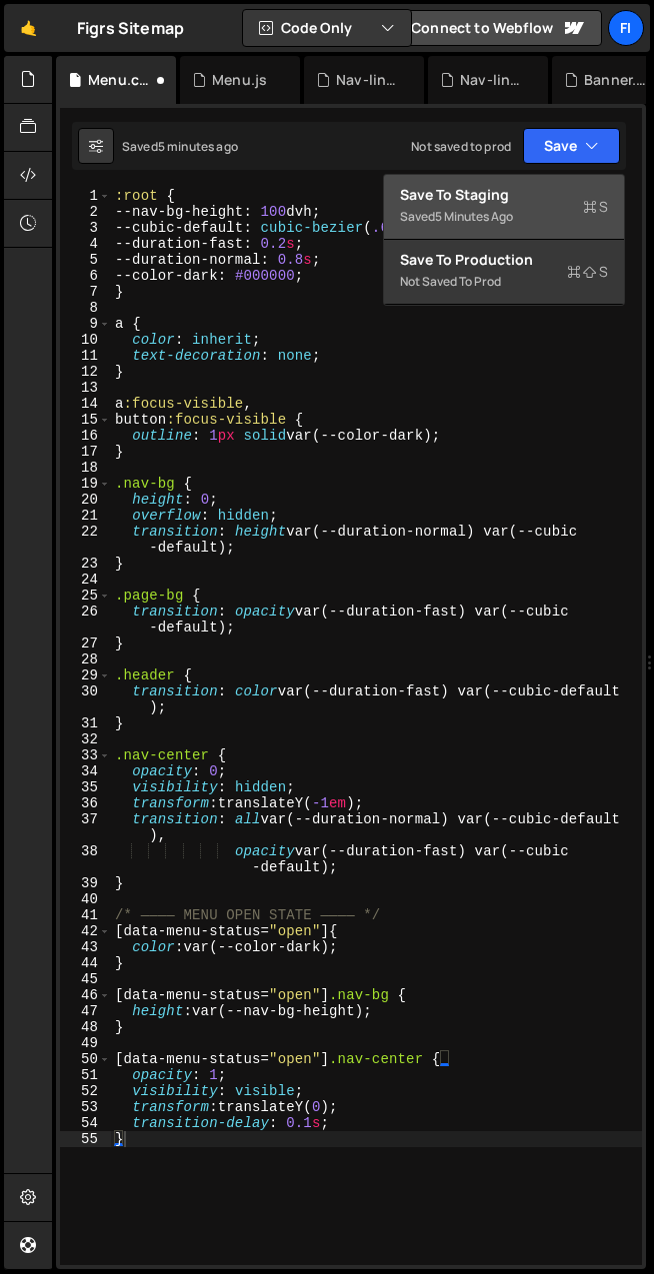
click at [527, 207] on div "Saved 5 minutes ago" at bounding box center [504, 217] width 208 height 24
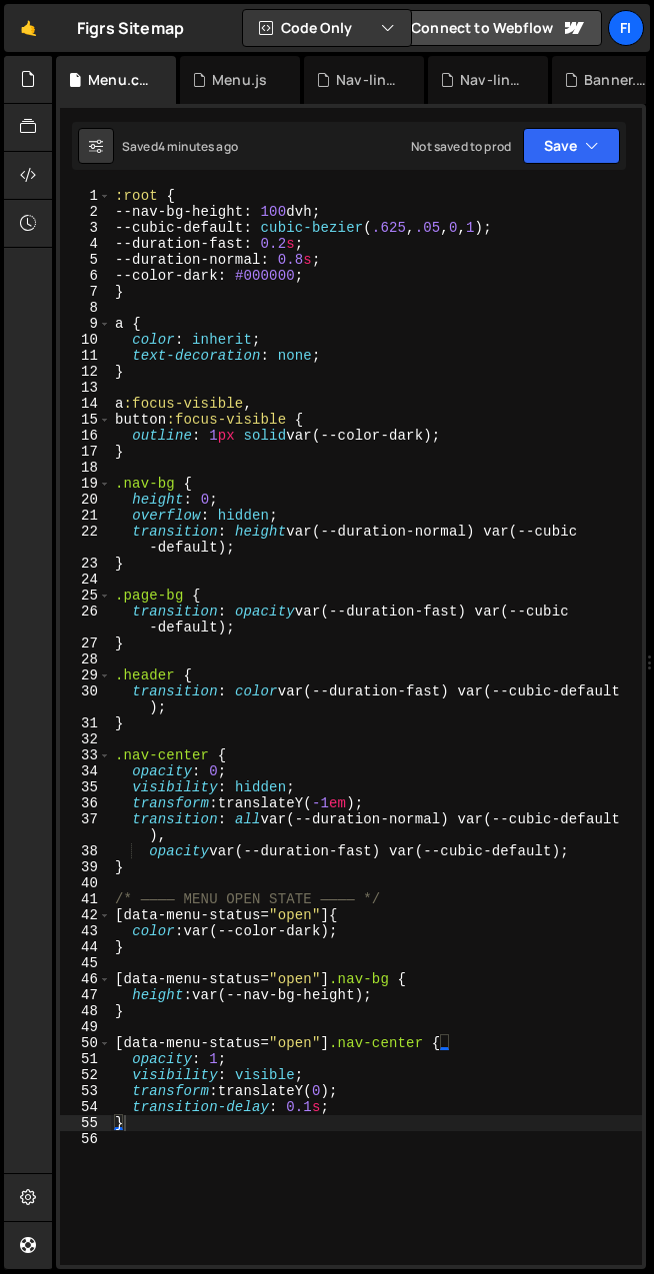
click at [394, 290] on div ":root { --nav-bg-height : 100 dvh ; --cubic-default : cubic-bezier ( .625 , .05…" at bounding box center [376, 742] width 531 height 1109
click at [319, 262] on div ":root { --nav-bg-height : 100 dvh ; --cubic-default : cubic-bezier ( .625 , .05…" at bounding box center [376, 742] width 531 height 1109
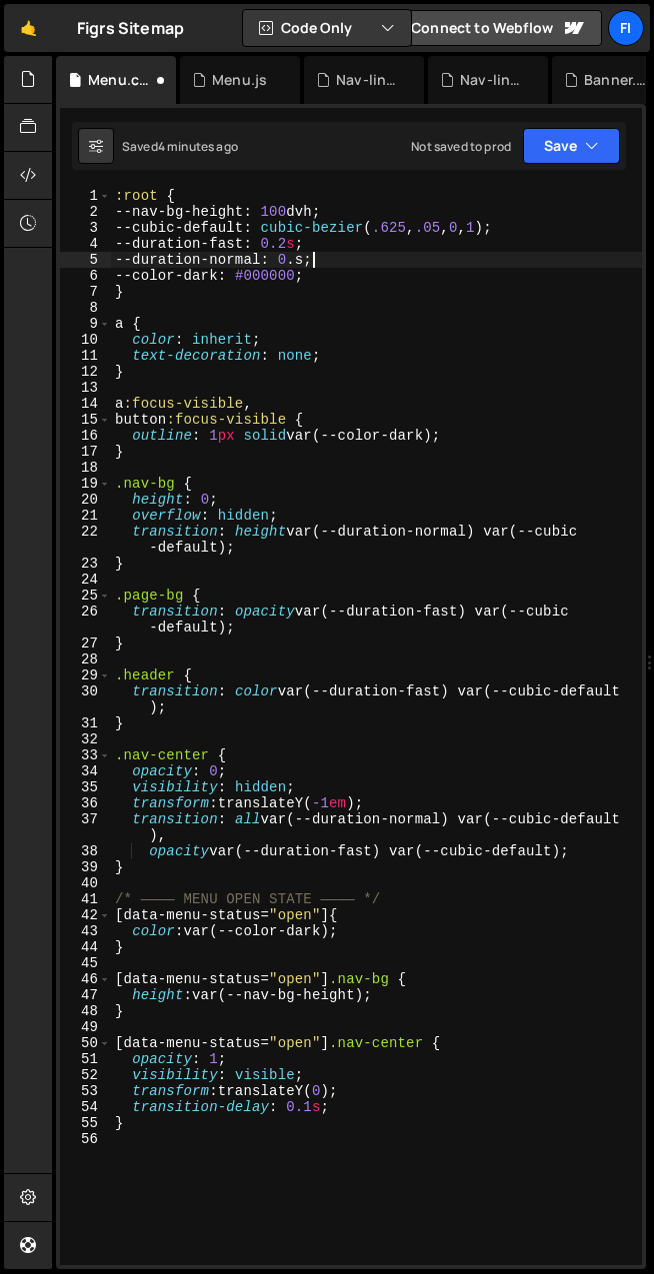
scroll to position [0, 14]
click at [561, 147] on button "Save" at bounding box center [571, 146] width 97 height 36
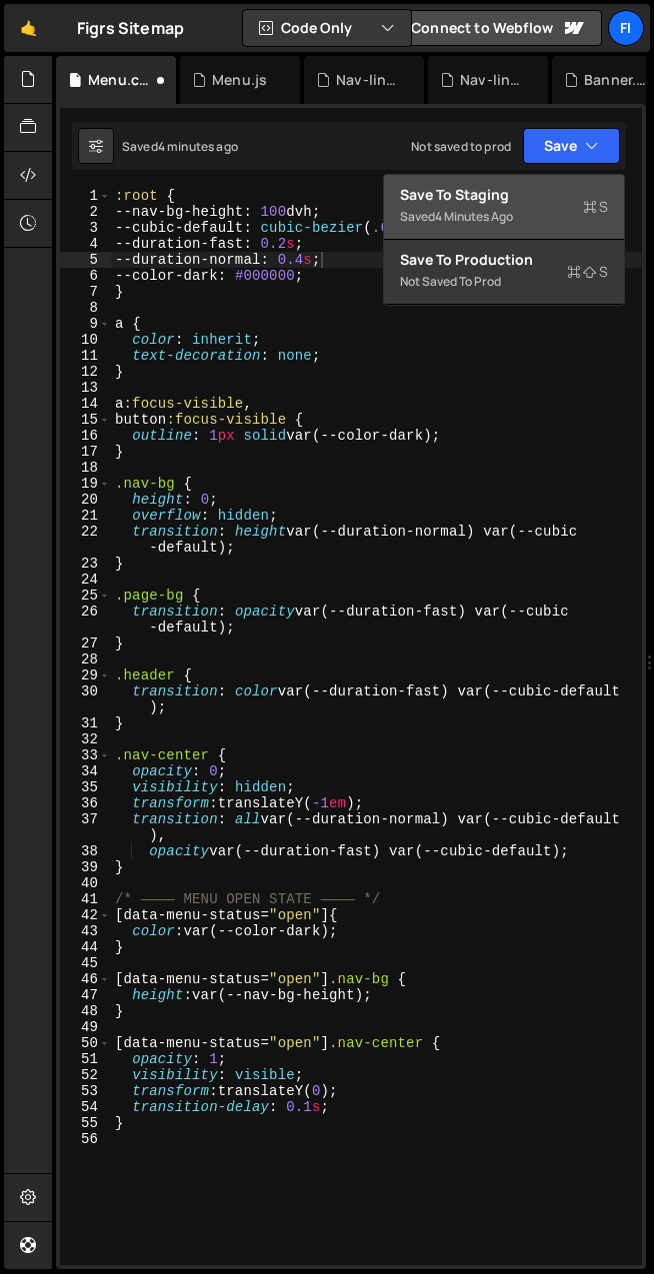
click at [541, 189] on div "Save to Staging S" at bounding box center [504, 195] width 208 height 20
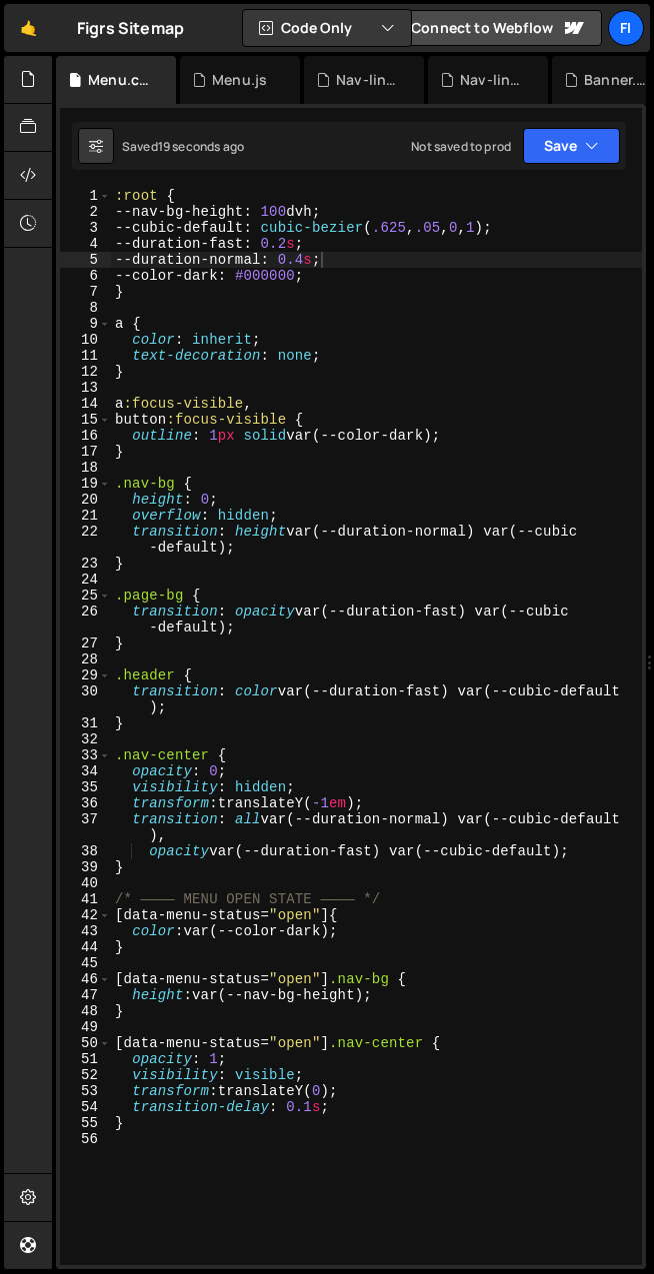
click at [321, 261] on div ":root { --nav-bg-height : 100 dvh ; --cubic-default : cubic-bezier ( .625 , .05…" at bounding box center [376, 742] width 531 height 1109
type textarea "--duration-normal: 0.450s;"
click at [549, 150] on button "Save" at bounding box center [571, 146] width 97 height 36
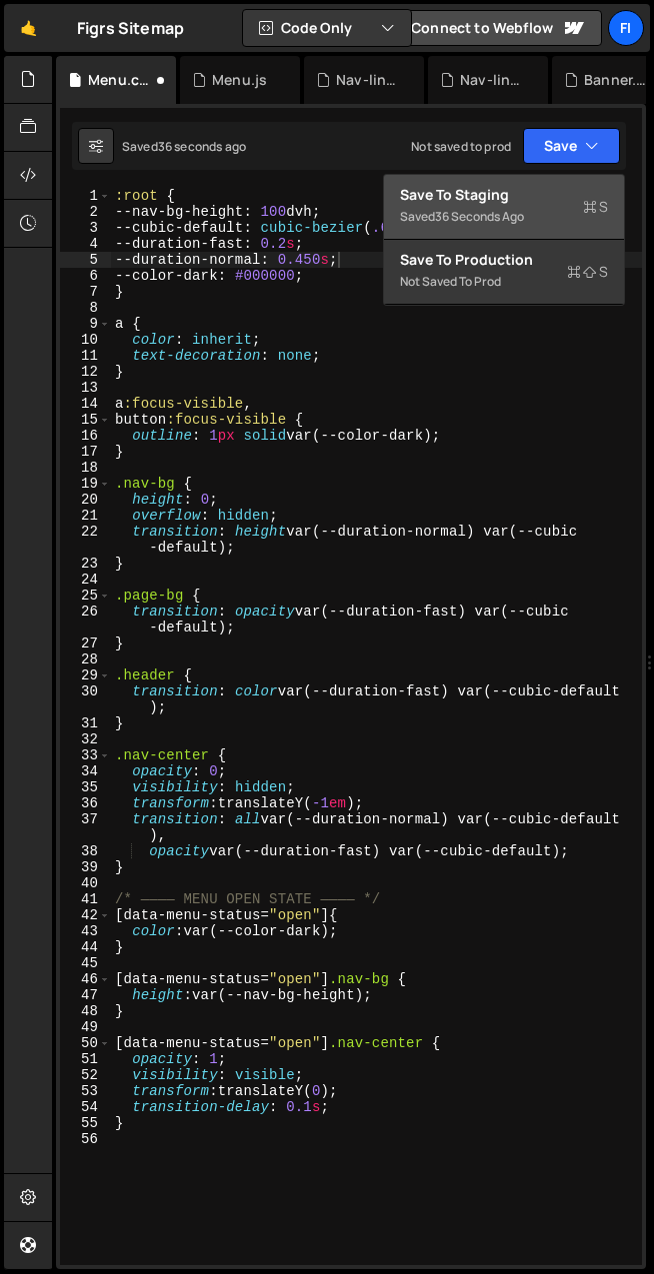
click at [538, 191] on div "Save to Staging S" at bounding box center [504, 195] width 208 height 20
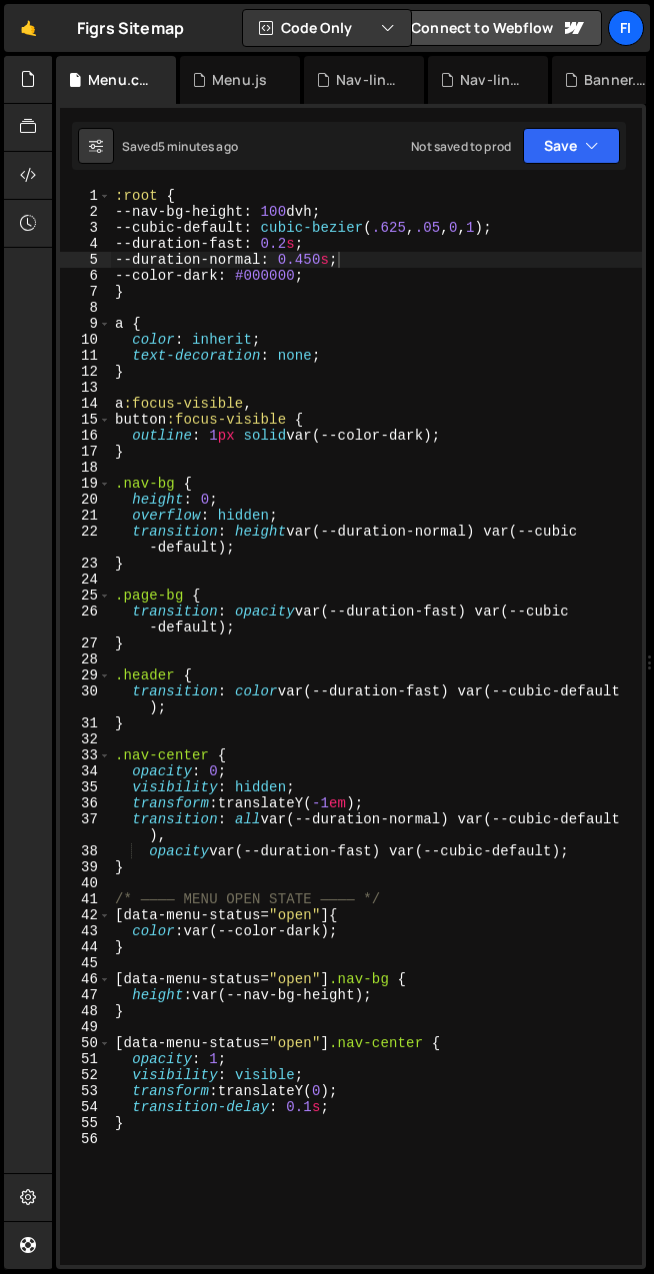
click at [351, 653] on div ":root { --nav-bg-height : 100 dvh ; --cubic-default : cubic-bezier ( .625 , .05…" at bounding box center [376, 742] width 531 height 1109
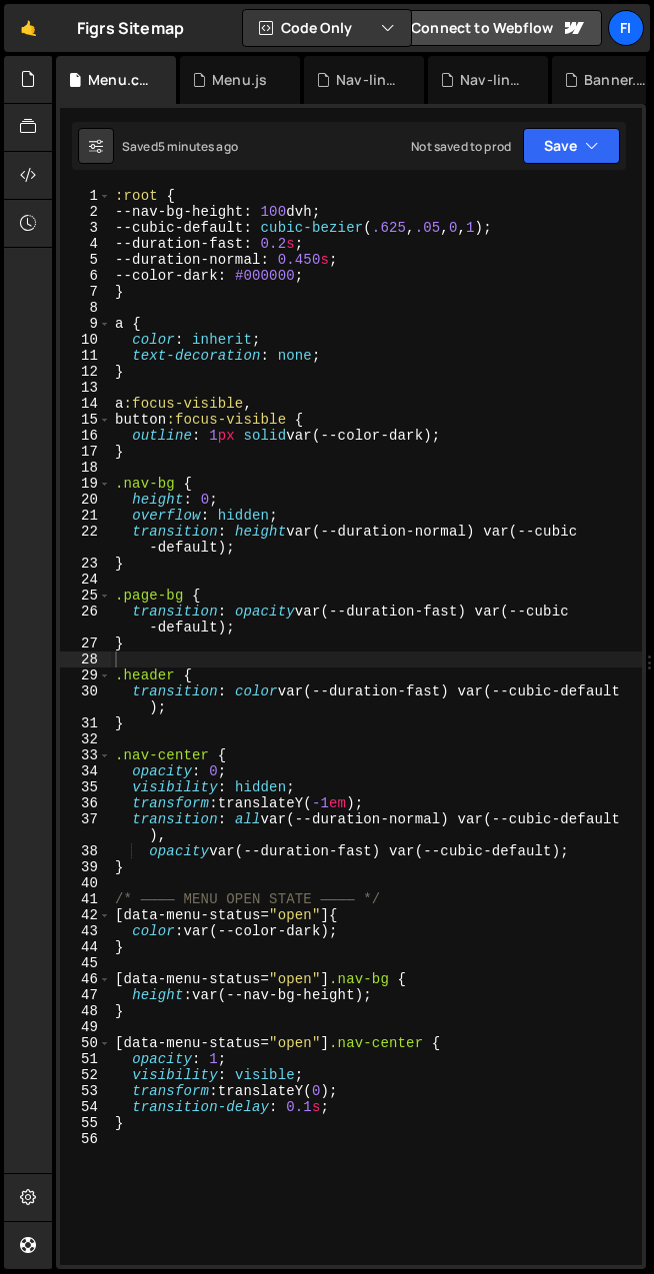
click at [297, 211] on div ":root { --nav-bg-height : 100 dvh ; --cubic-default : cubic-bezier ( .625 , .05…" at bounding box center [376, 742] width 531 height 1109
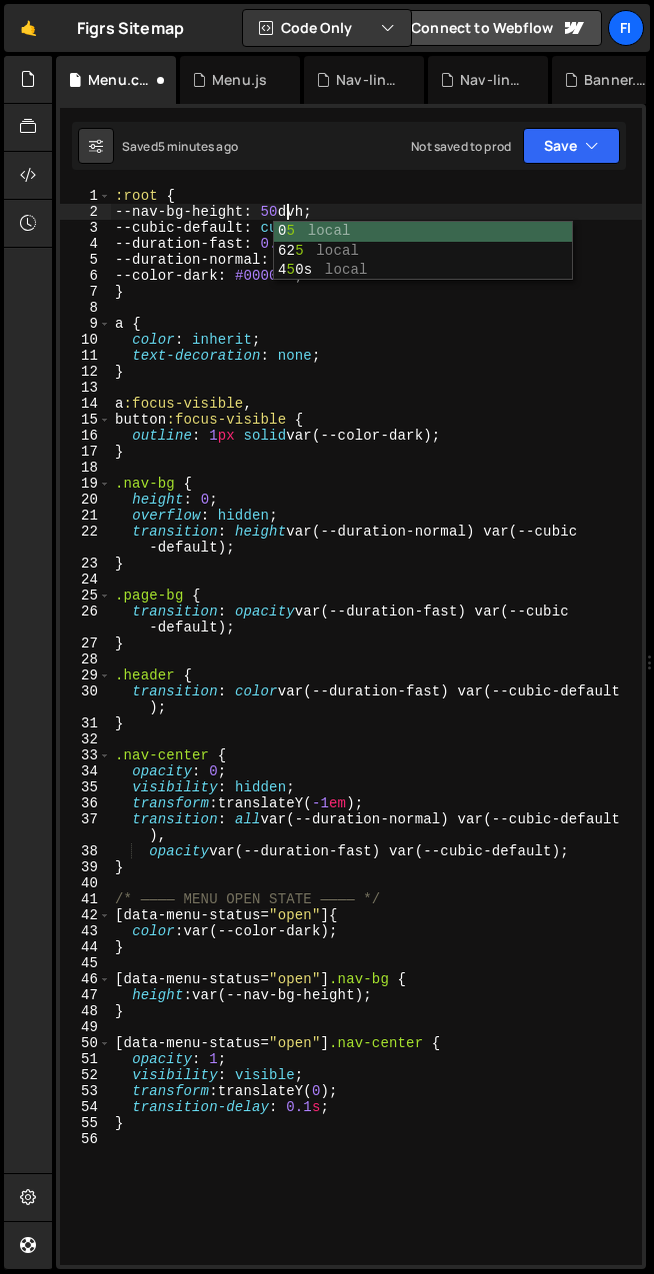
scroll to position [0, 12]
type textarea "--nav-bg-height: 50dvh;"
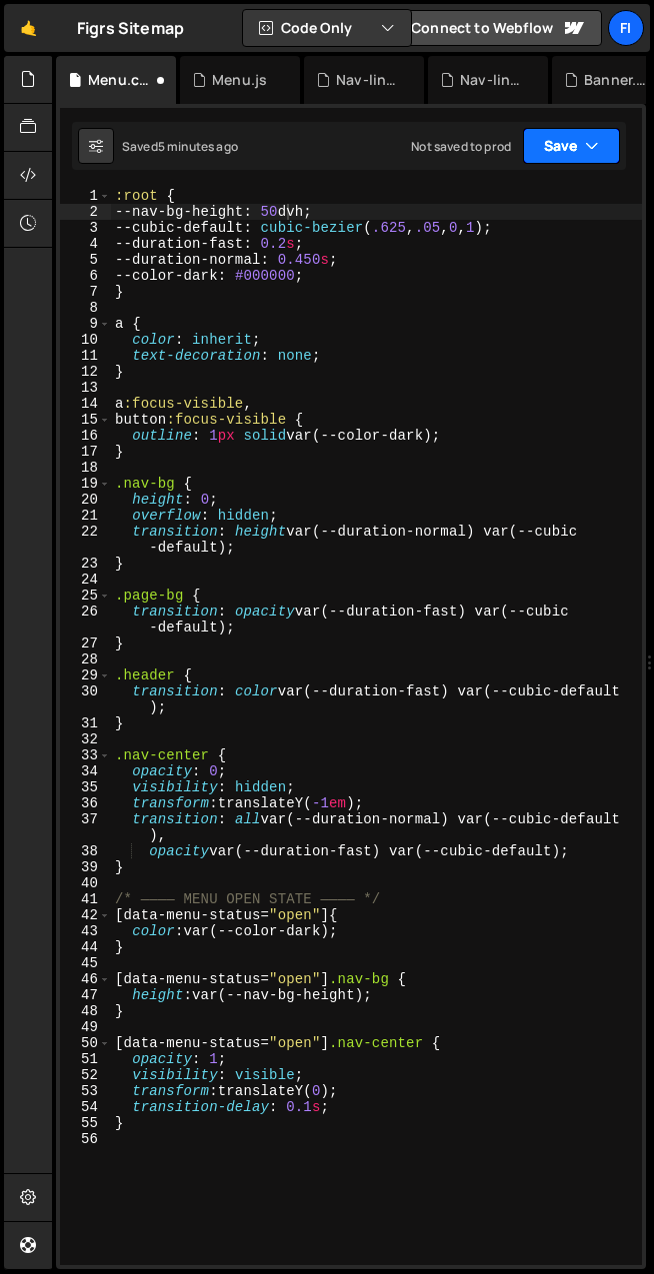
click at [577, 140] on button "Save" at bounding box center [571, 146] width 97 height 36
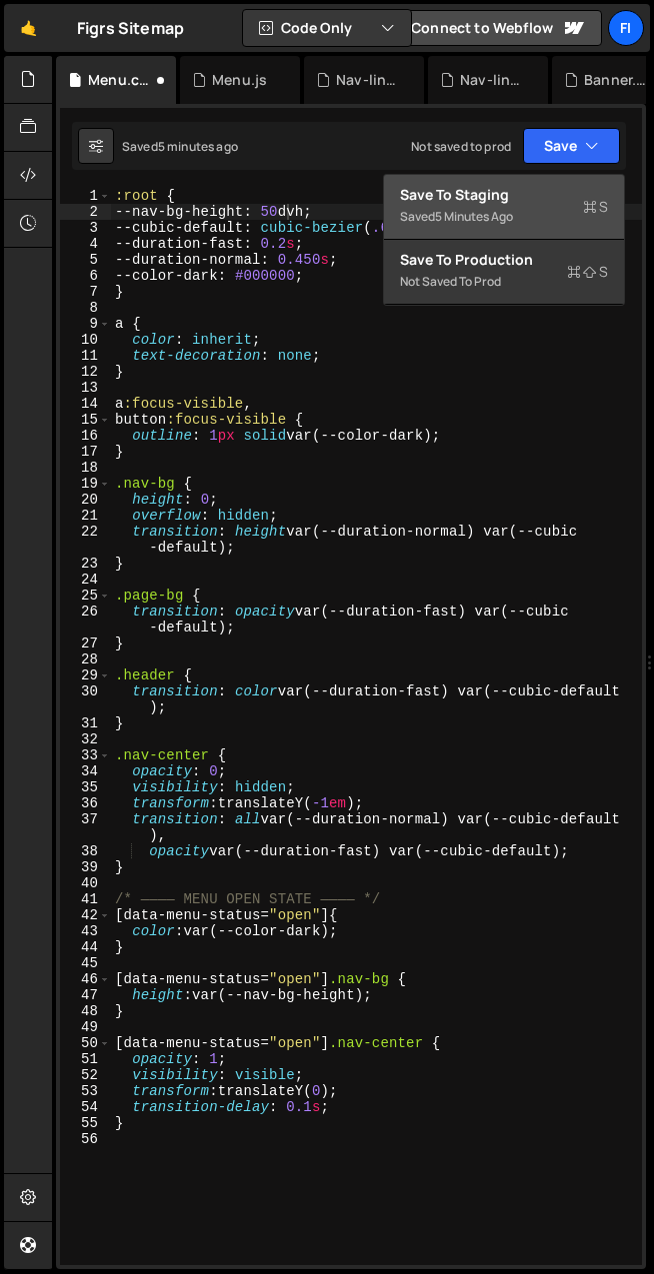
click at [527, 191] on div "Save to Staging S" at bounding box center [504, 195] width 208 height 20
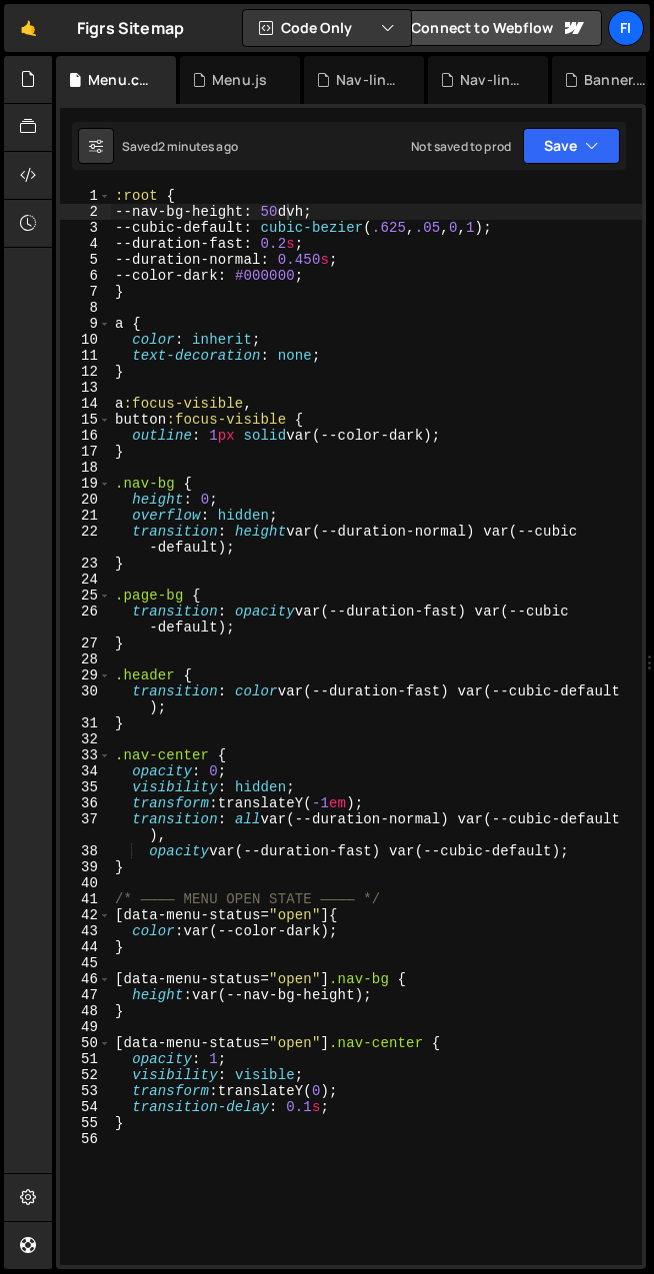
click at [163, 937] on div ":root { --nav-bg-height : 50 dvh ; --cubic-default : cubic-bezier ( .625 , .05 …" at bounding box center [376, 742] width 531 height 1109
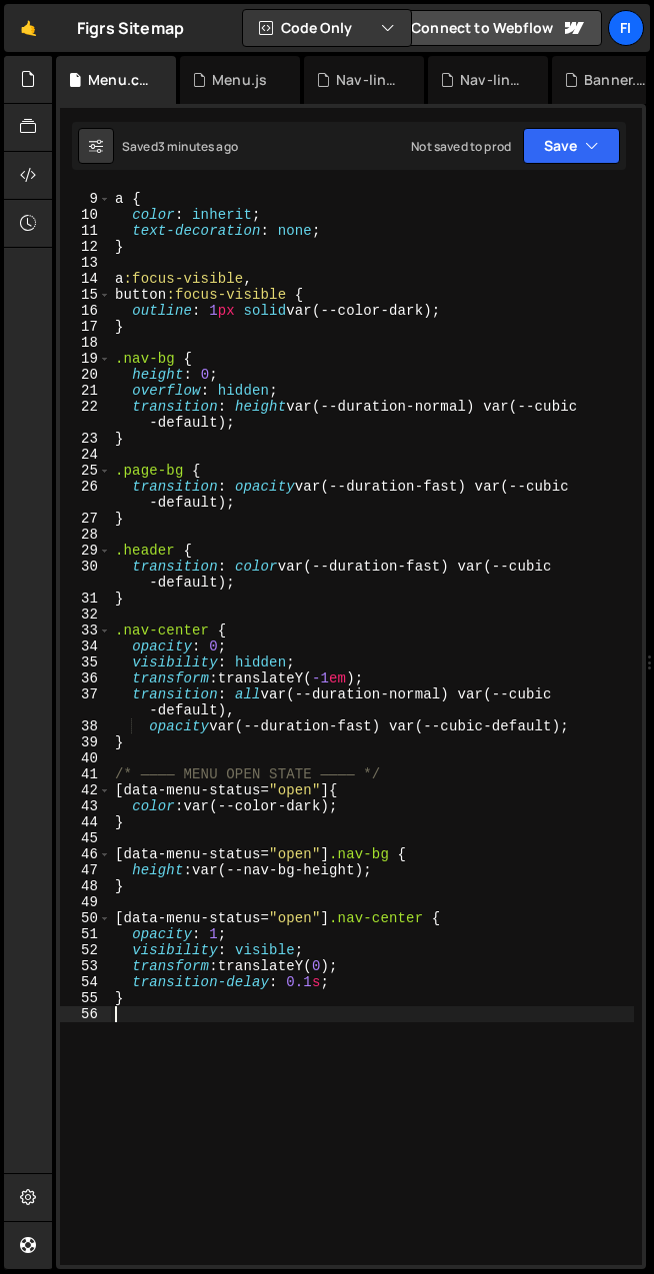
scroll to position [257, 0]
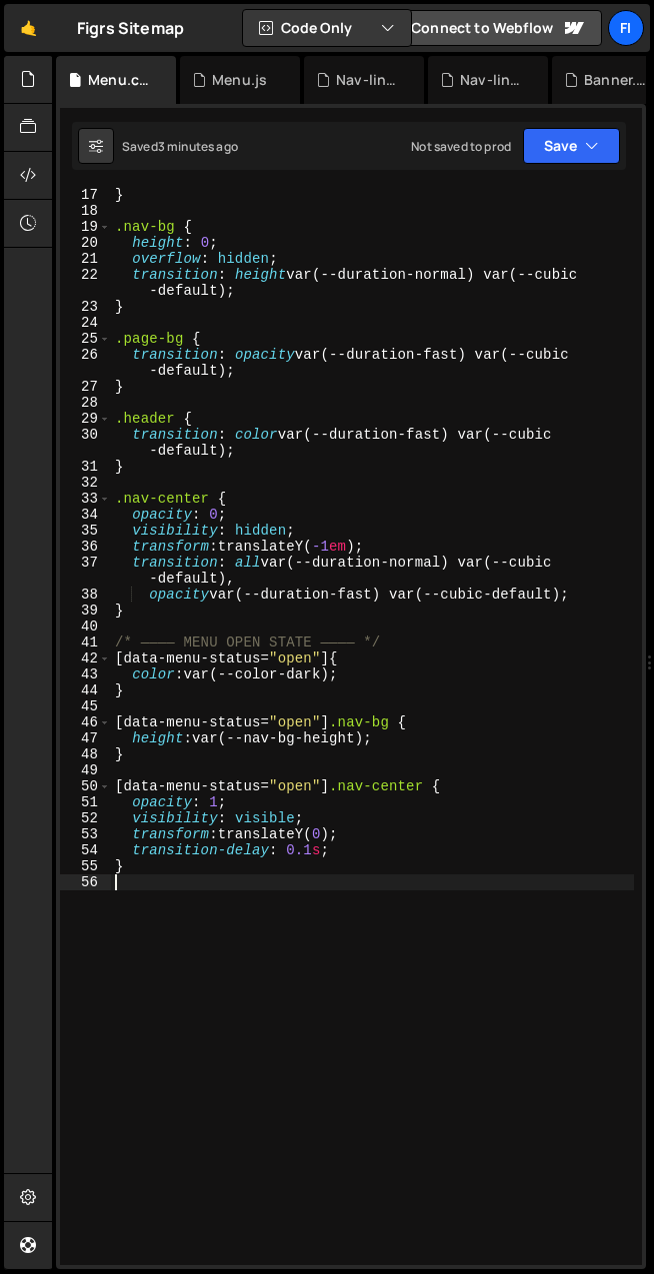
click at [135, 879] on div "} .nav-bg { height : 0 ; overflow : hidden ; transition : height var(--duration…" at bounding box center [372, 741] width 523 height 1109
paste textarea "}"
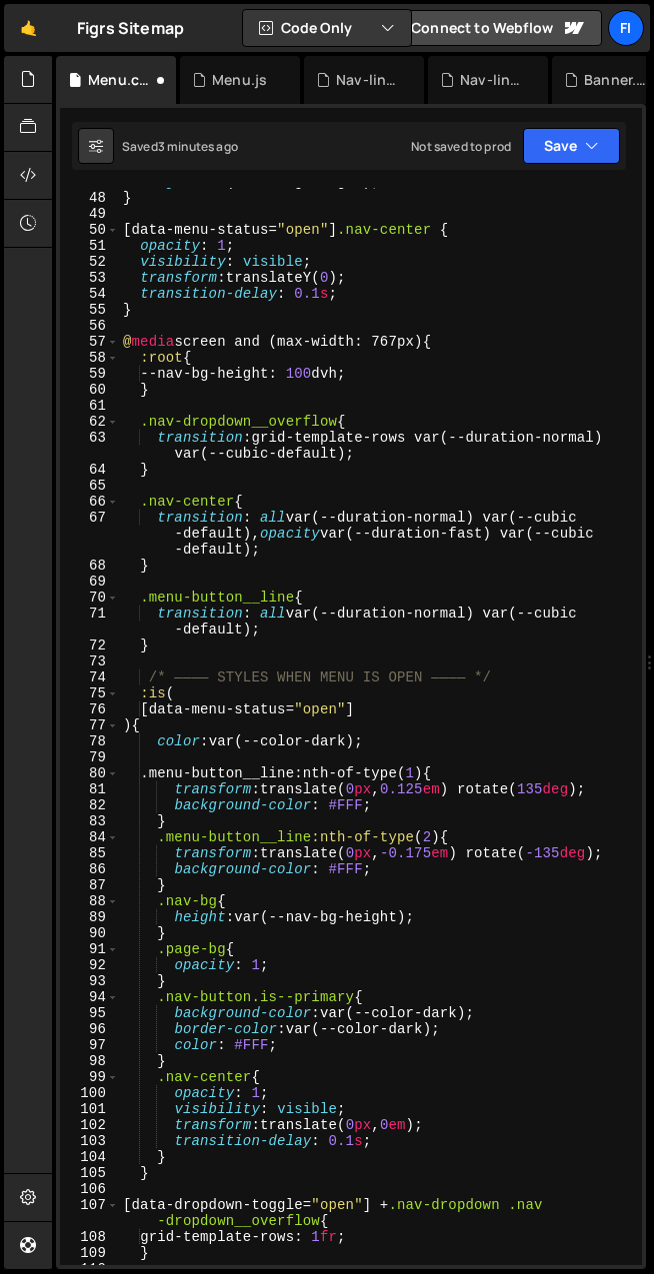
scroll to position [783, 0]
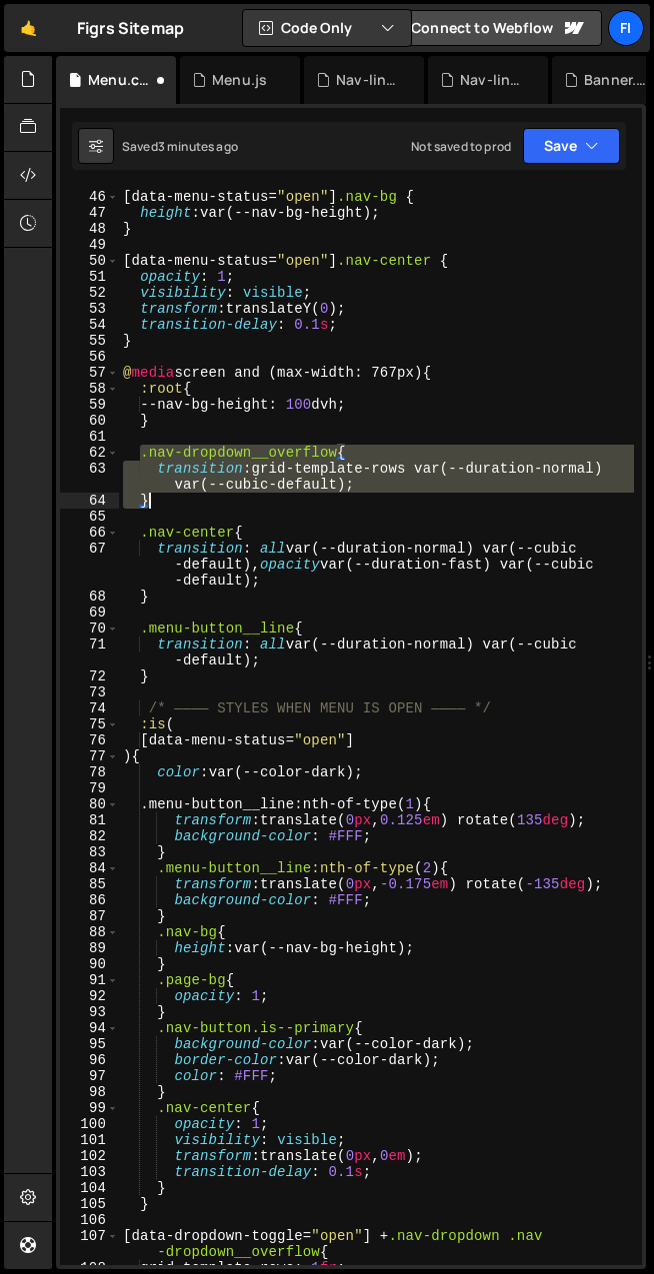
drag, startPoint x: 143, startPoint y: 453, endPoint x: 159, endPoint y: 502, distance: 51.5
click at [159, 502] on div "[ data-menu-status = " open " ] .nav-bg { height : var(--nav-bg-height) ; } [ d…" at bounding box center [376, 727] width 515 height 1109
type textarea "transition: grid-template-rows var(--duration-normal) var(--cubic-default); }"
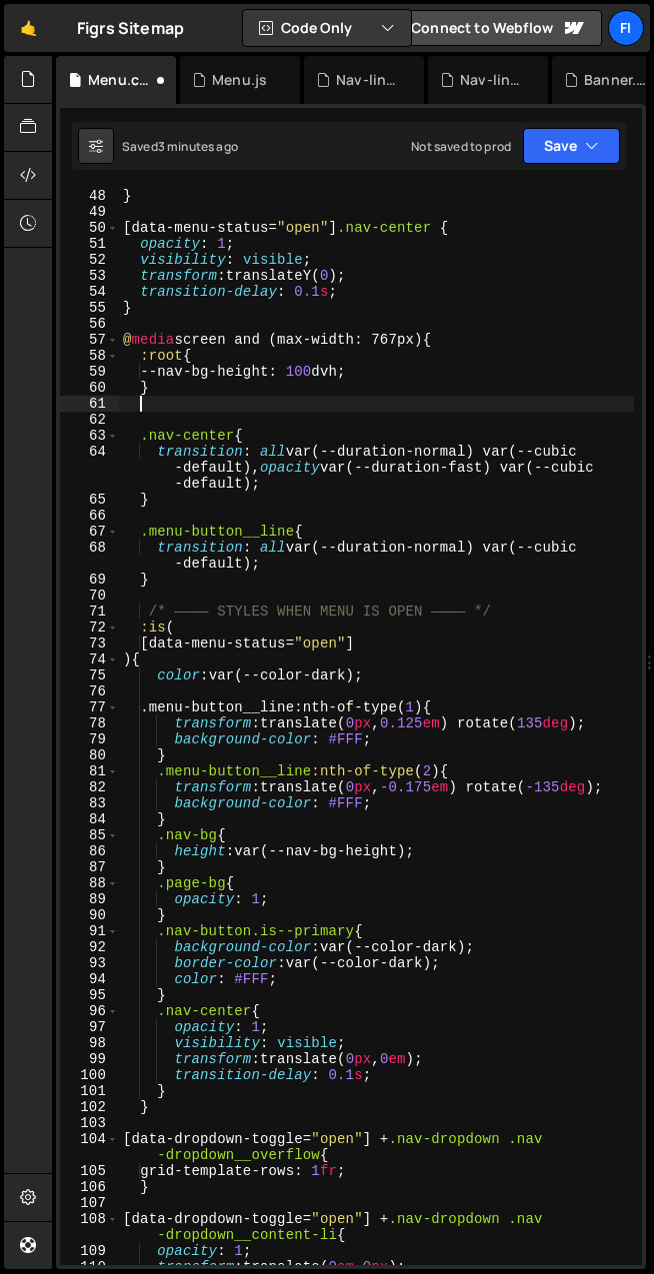
scroll to position [871, 0]
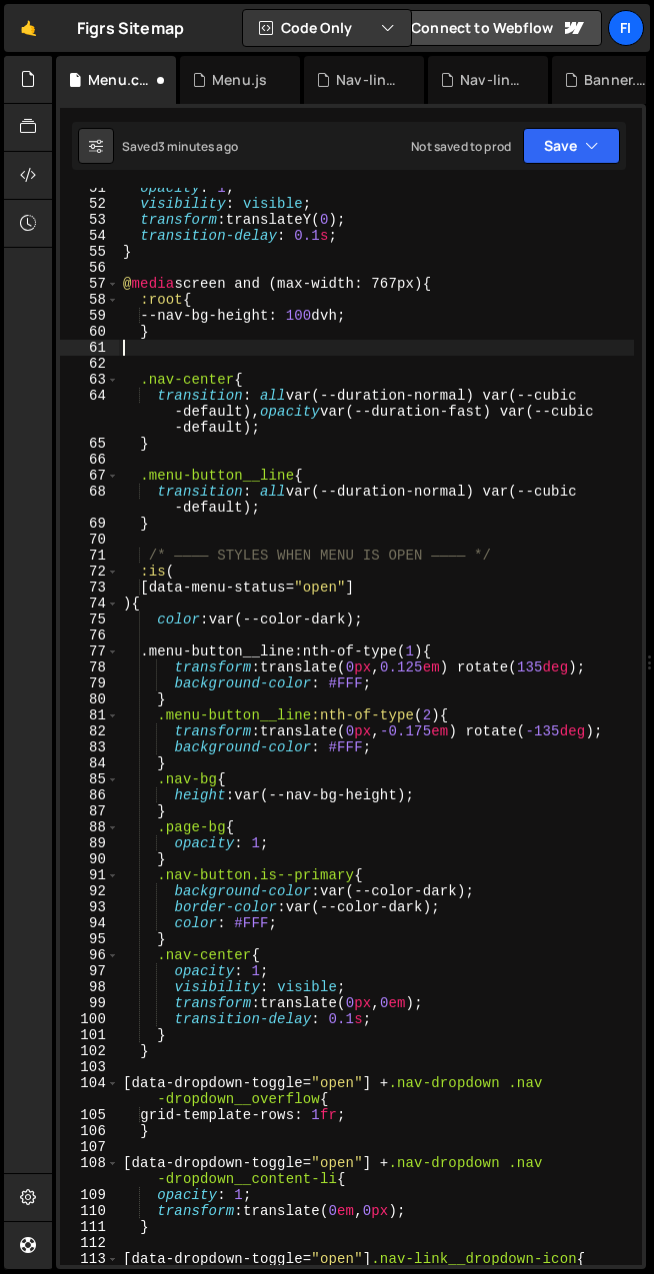
type textarea "}"
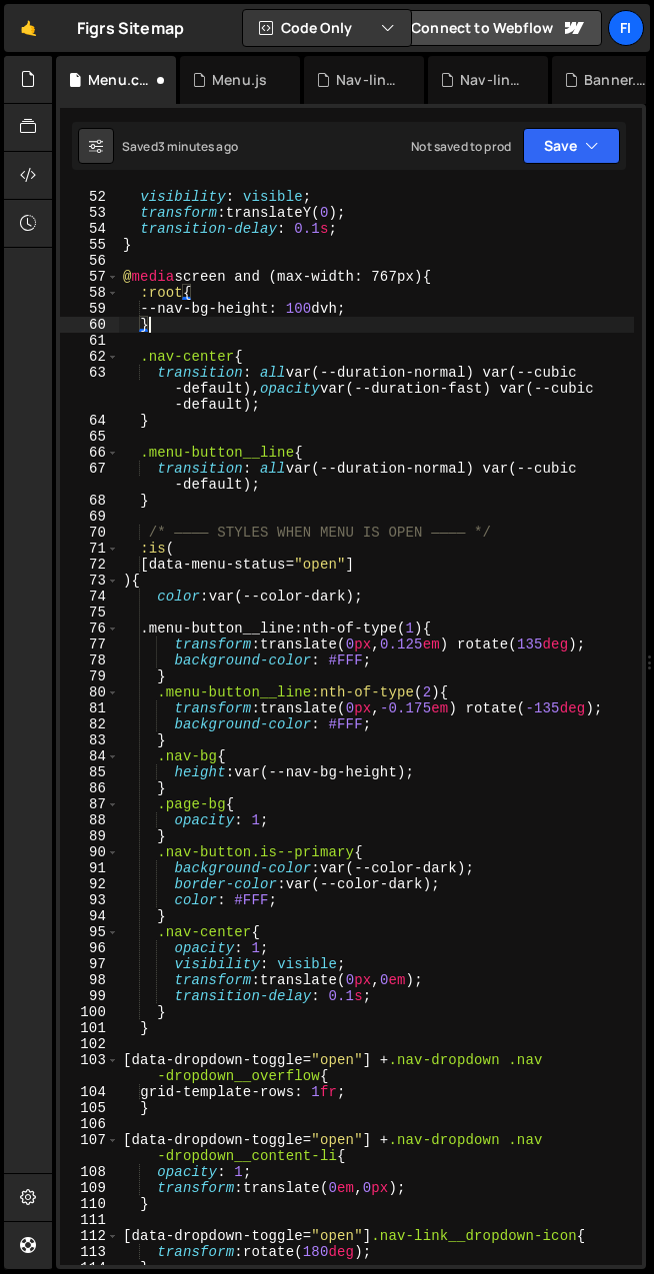
scroll to position [878, 0]
click at [184, 340] on div "opacity : 1 ; visibility : visible ; transform : translateY( 0 ) ; transition-d…" at bounding box center [376, 727] width 515 height 1109
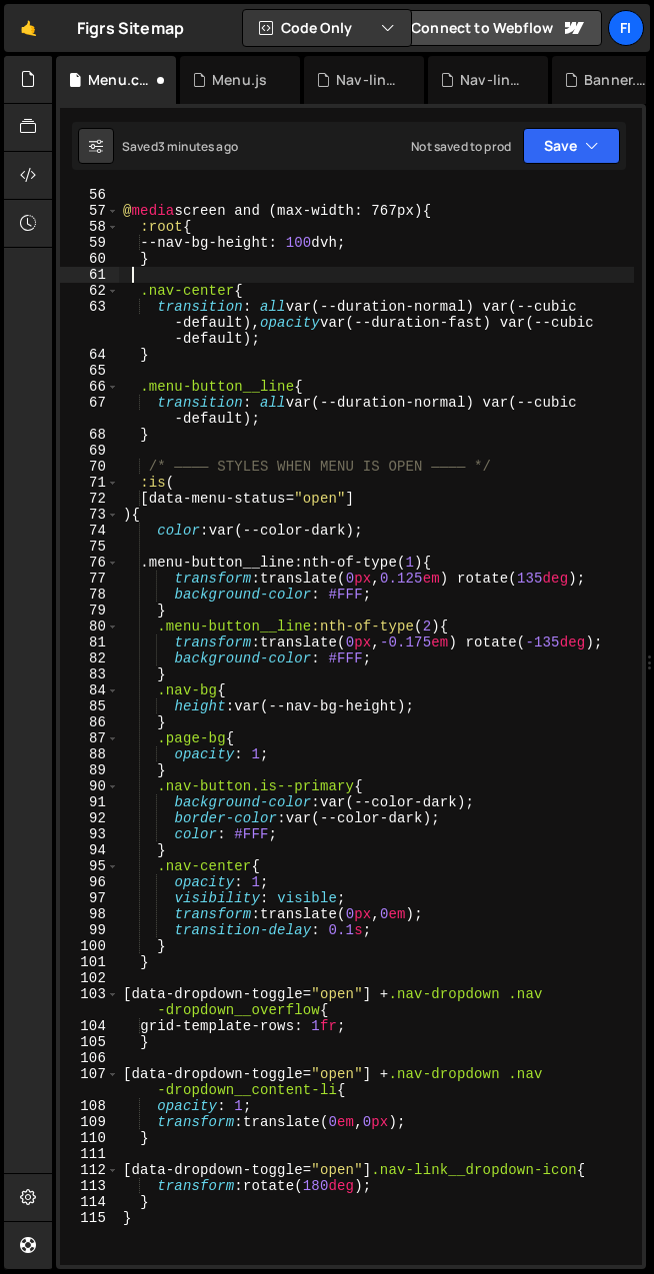
scroll to position [944, 0]
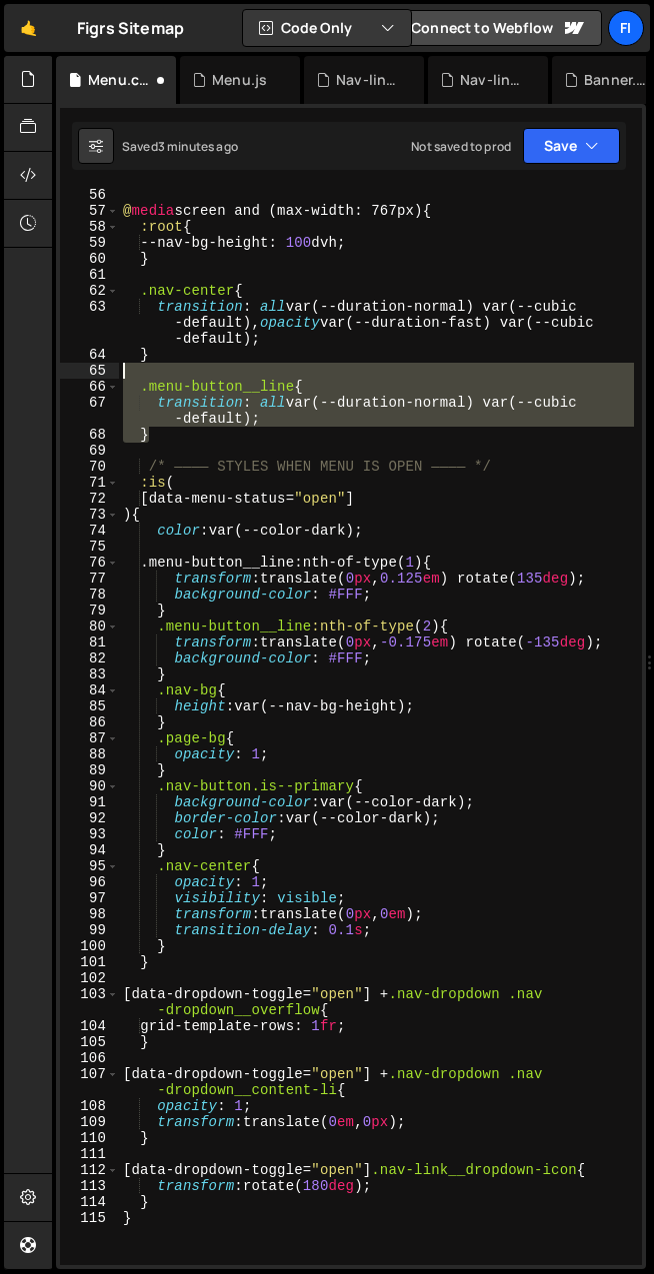
drag, startPoint x: 166, startPoint y: 431, endPoint x: 122, endPoint y: 377, distance: 69.6
click at [122, 377] on div "@ media screen and (max-width: 767px) { :root { --nav-bg-height : 100 dvh ; } .…" at bounding box center [376, 741] width 515 height 1109
type textarea ".menu-button__line{"
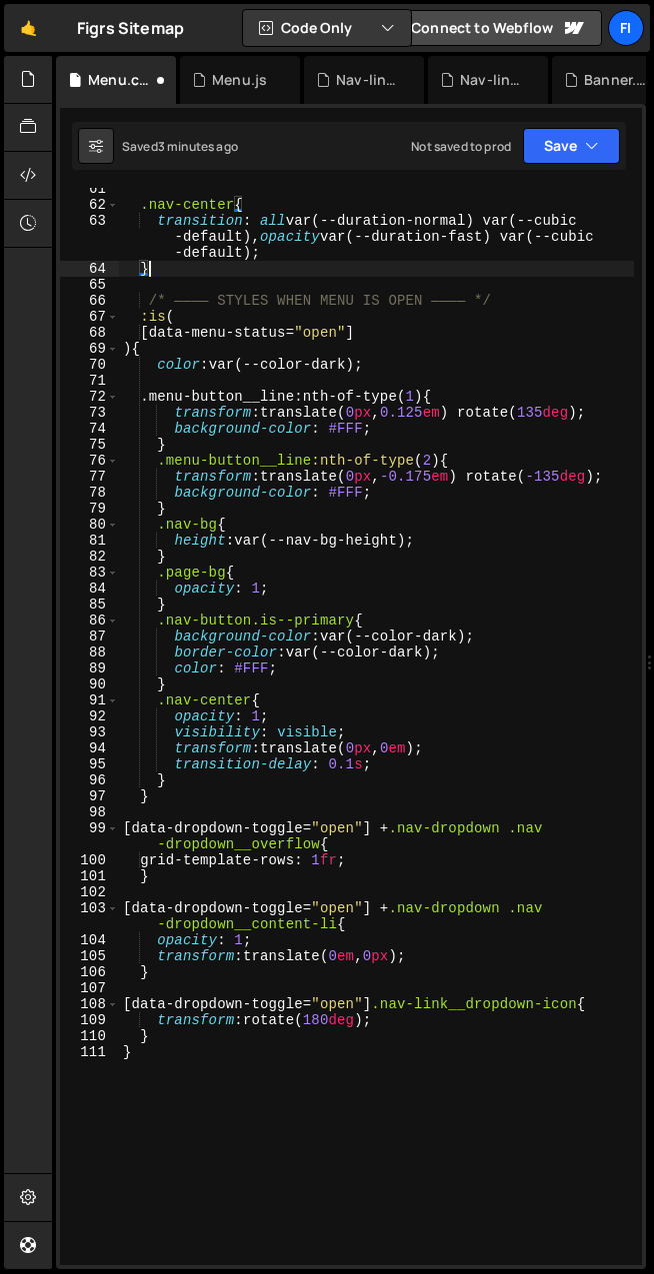
scroll to position [1076, 0]
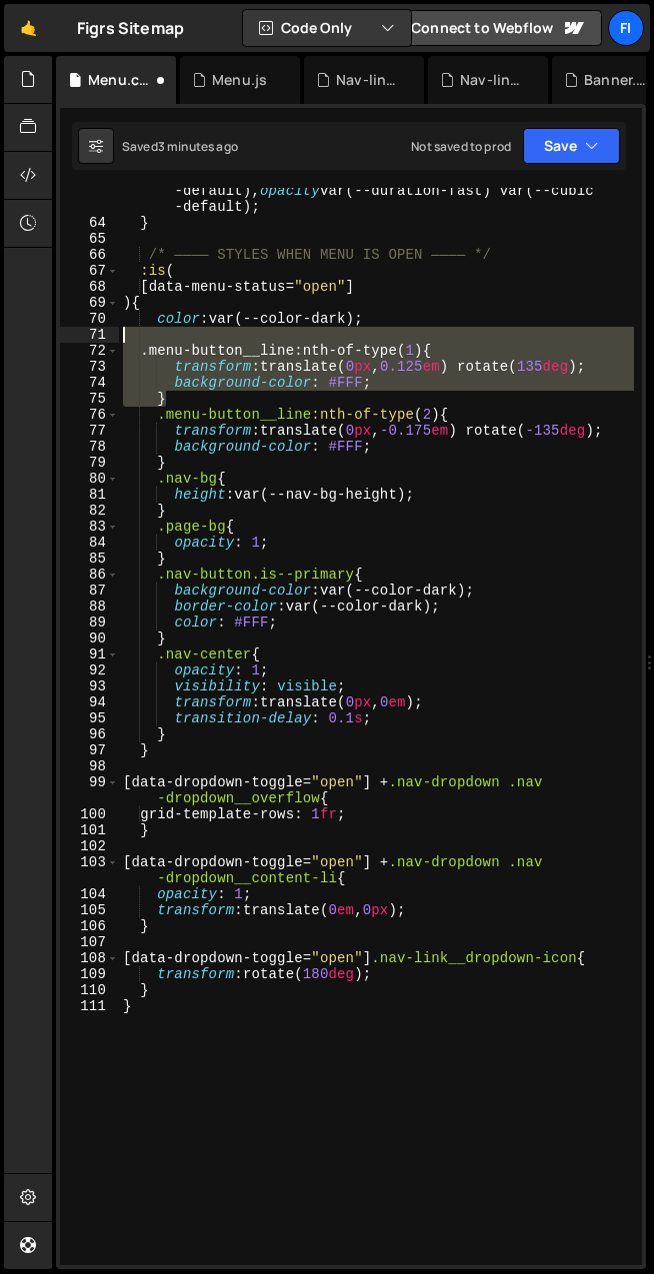
drag, startPoint x: 129, startPoint y: 369, endPoint x: 109, endPoint y: 338, distance: 36.9
click at [109, 338] on div "} 63 64 65 66 67 68 69 70 71 72 73 74 75 76 77 78 79 80 81 82 83 84 85 86 87 88…" at bounding box center [351, 726] width 582 height 1077
type textarea ".menu-button__line:nth-of-type(1){"
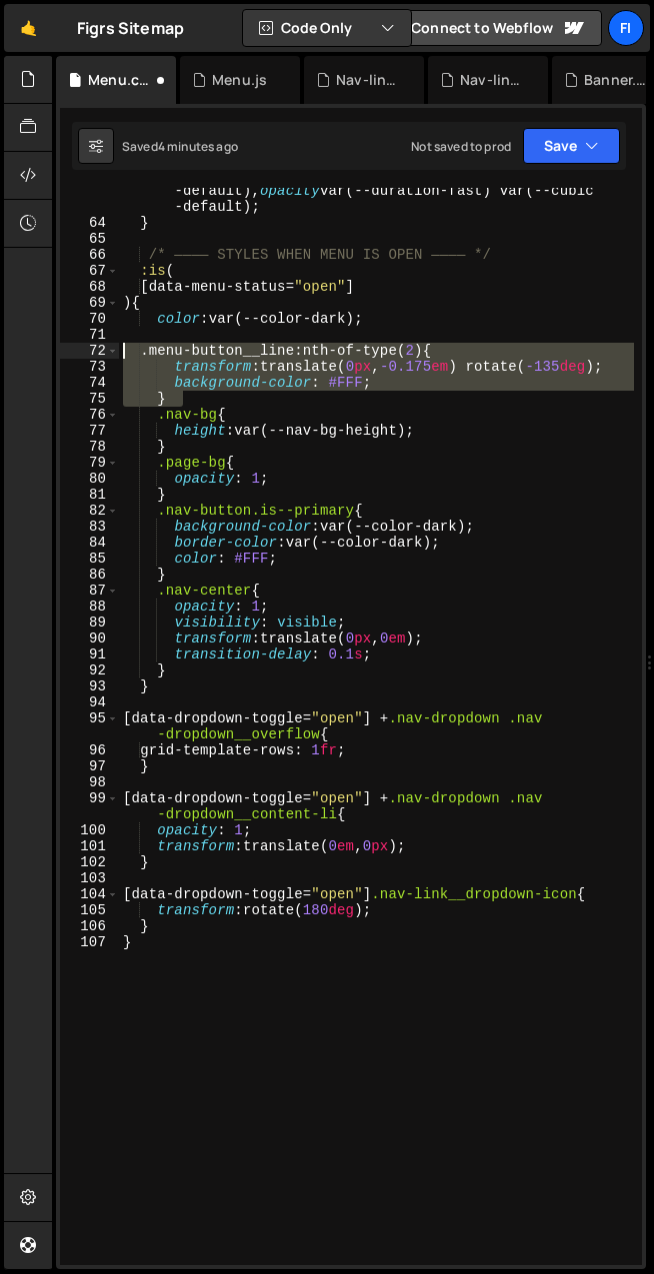
drag, startPoint x: 184, startPoint y: 398, endPoint x: 93, endPoint y: 346, distance: 104.7
click at [93, 346] on div "63 64 65 66 67 68 69 70 71 72 73 74 75 76 77 78 79 80 81 82 83 84 85 86 87 88 8…" at bounding box center [351, 726] width 582 height 1077
type textarea ".menu-button__line:nth-of-type(2){ transform: translate(0px, -0.175em) rotate(-…"
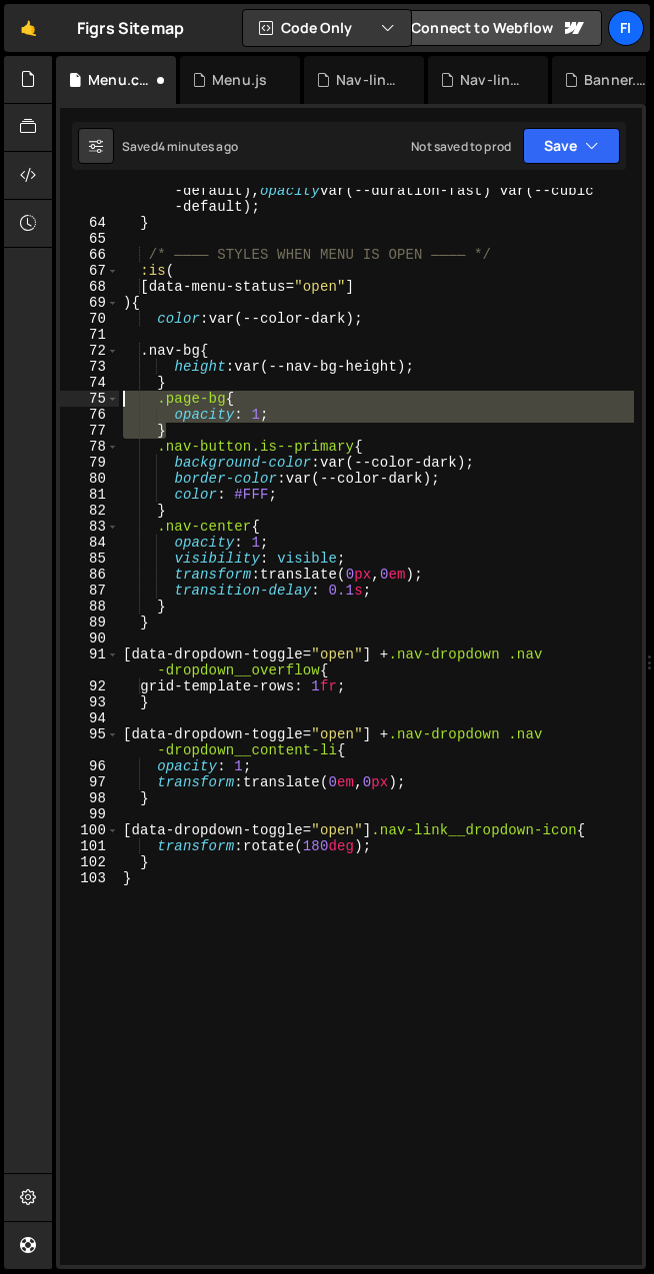
drag, startPoint x: 177, startPoint y: 429, endPoint x: 85, endPoint y: 398, distance: 97.0
click at [85, 398] on div "63 64 65 66 67 68 69 70 71 72 73 74 75 76 77 78 79 80 81 82 83 84 85 86 87 88 8…" at bounding box center [351, 726] width 582 height 1077
type textarea ".page-bg{ opacity: 1;"
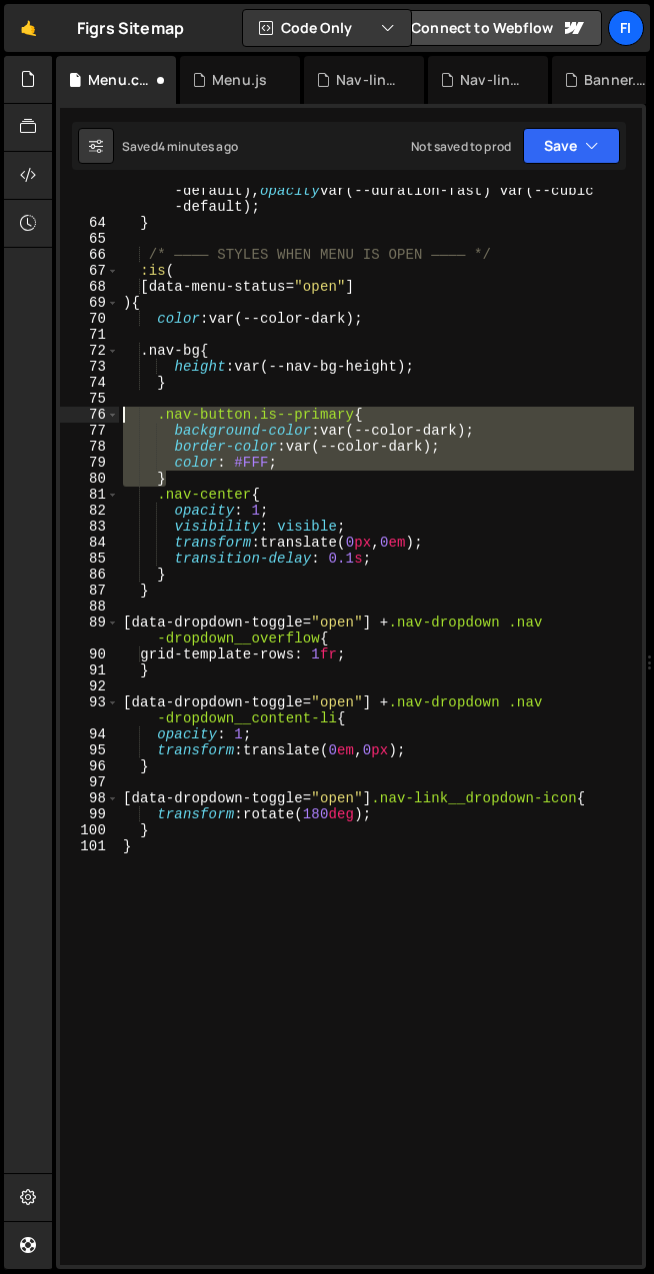
drag, startPoint x: 187, startPoint y: 480, endPoint x: 100, endPoint y: 419, distance: 106.2
click at [100, 419] on div "63 64 65 66 67 68 69 70 71 72 73 74 75 76 77 78 79 80 81 82 83 84 85 86 87 88 8…" at bounding box center [351, 726] width 582 height 1077
type textarea ".nav-button.is--primary{ background-color: var(--color-dark);"
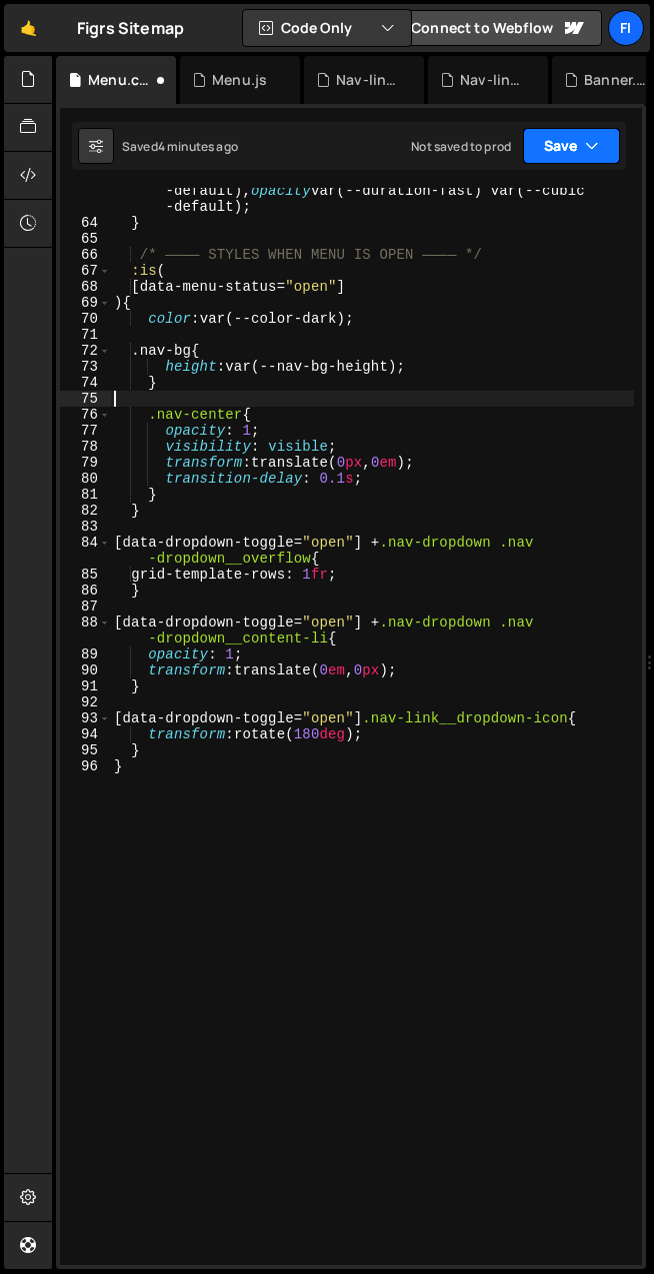
click at [587, 145] on icon "button" at bounding box center [592, 146] width 14 height 20
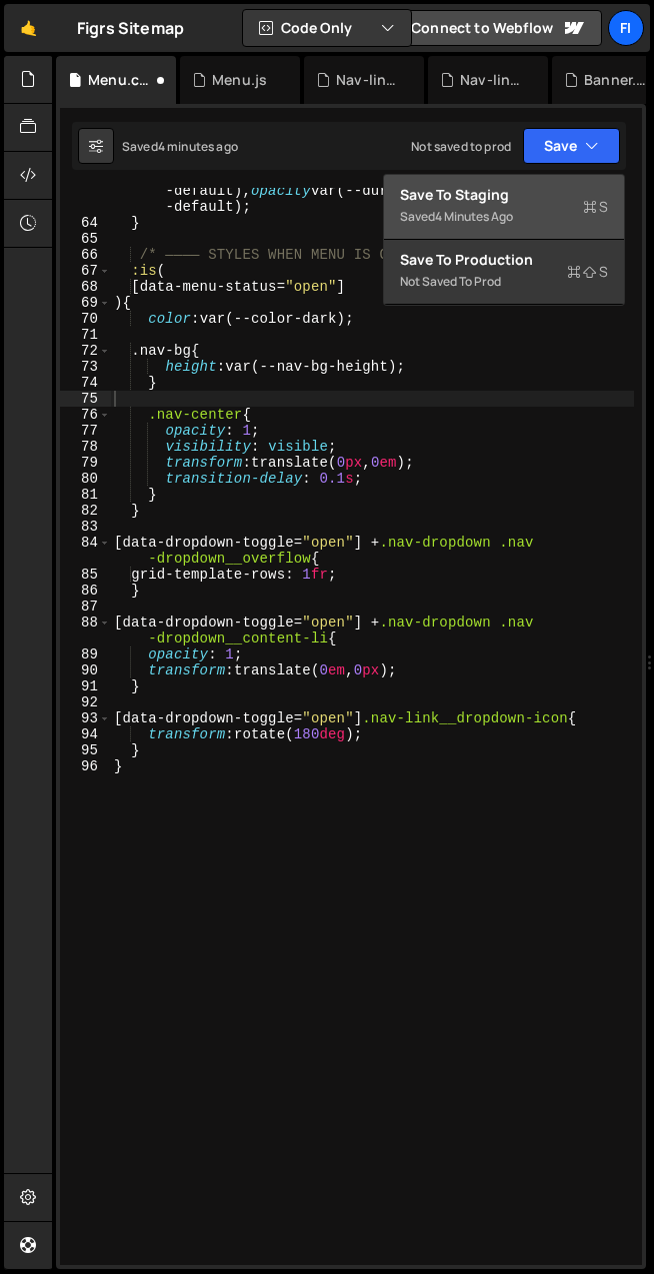
click at [553, 194] on div "Save to Staging S" at bounding box center [504, 195] width 208 height 20
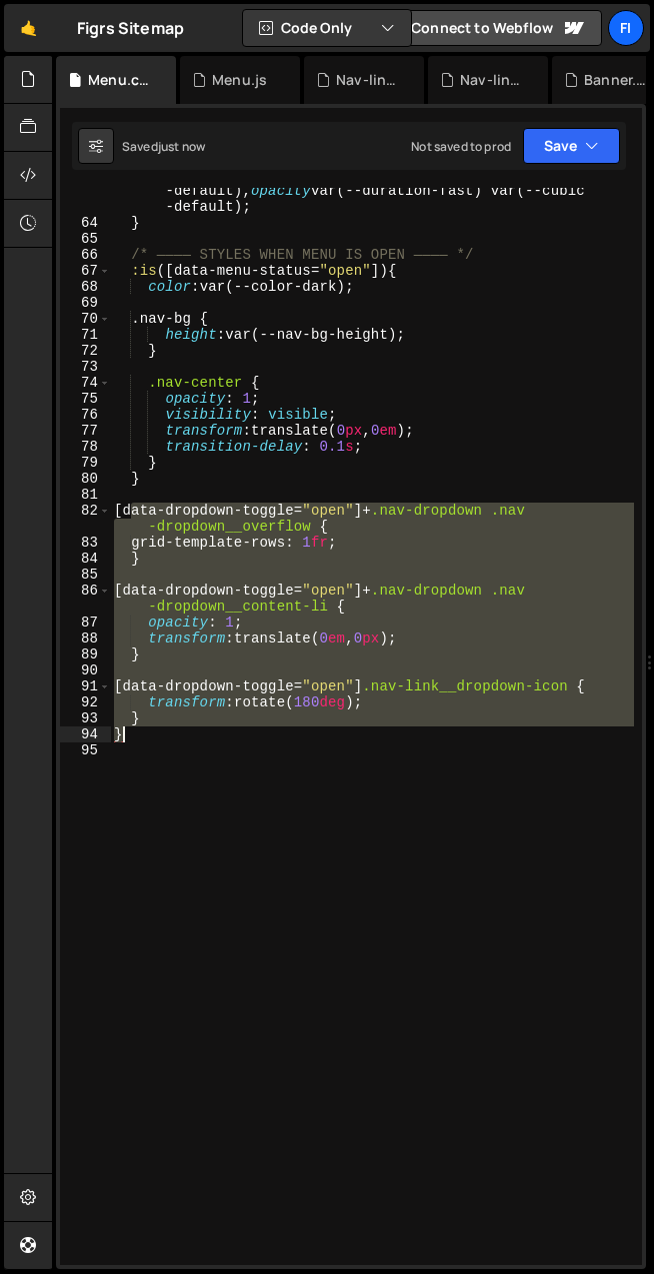
drag, startPoint x: 134, startPoint y: 508, endPoint x: 160, endPoint y: 741, distance: 234.3
click at [160, 741] on div "transition : all var(--duration-normal) var(--cubic -default), opacity var(--du…" at bounding box center [372, 737] width 524 height 1141
type textarea "} }"
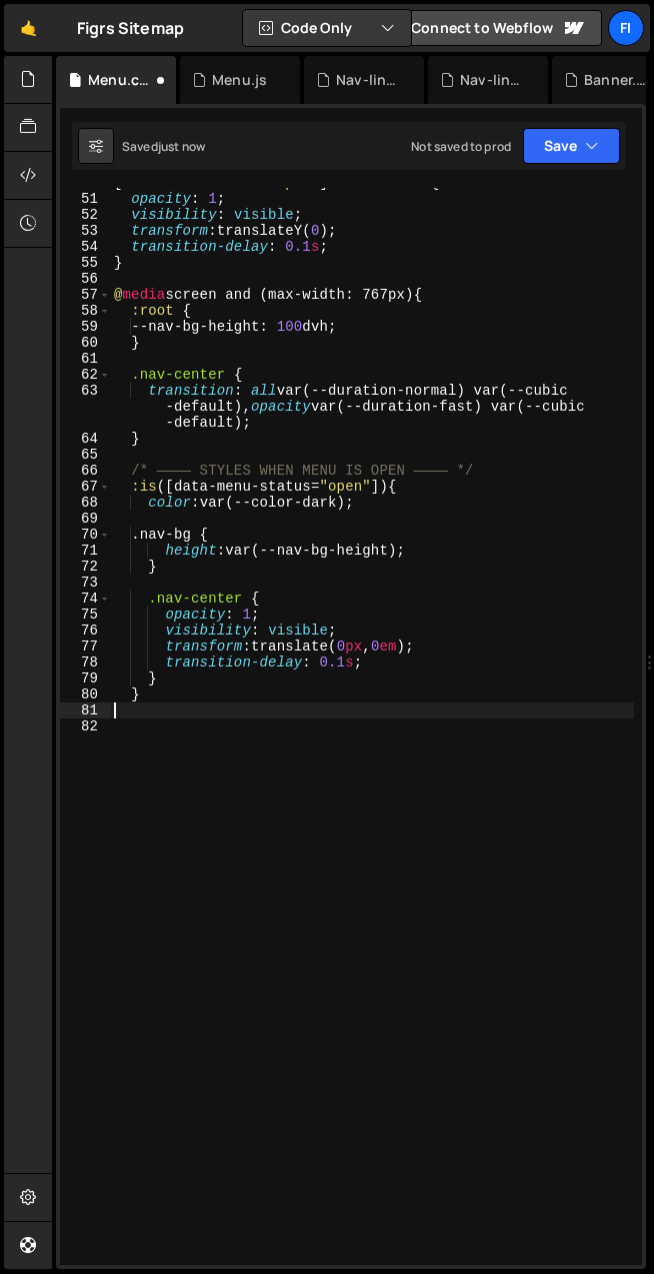
type textarea "}"
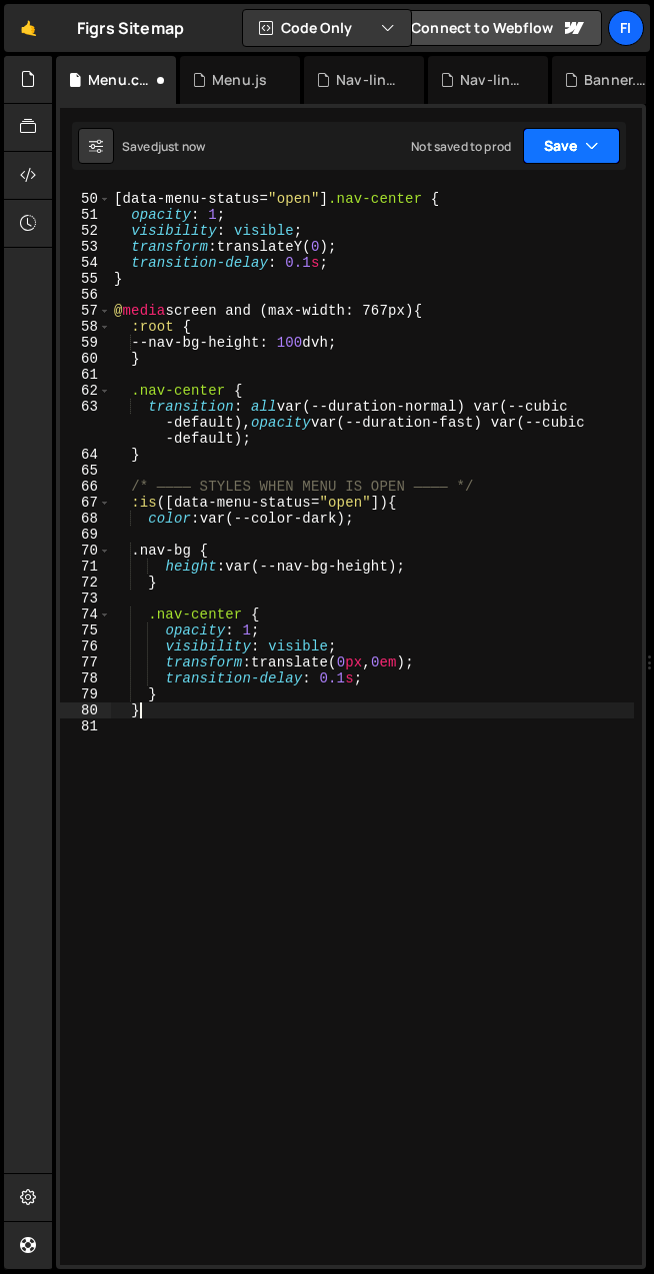
scroll to position [844, 0]
click at [585, 141] on icon "button" at bounding box center [592, 146] width 14 height 20
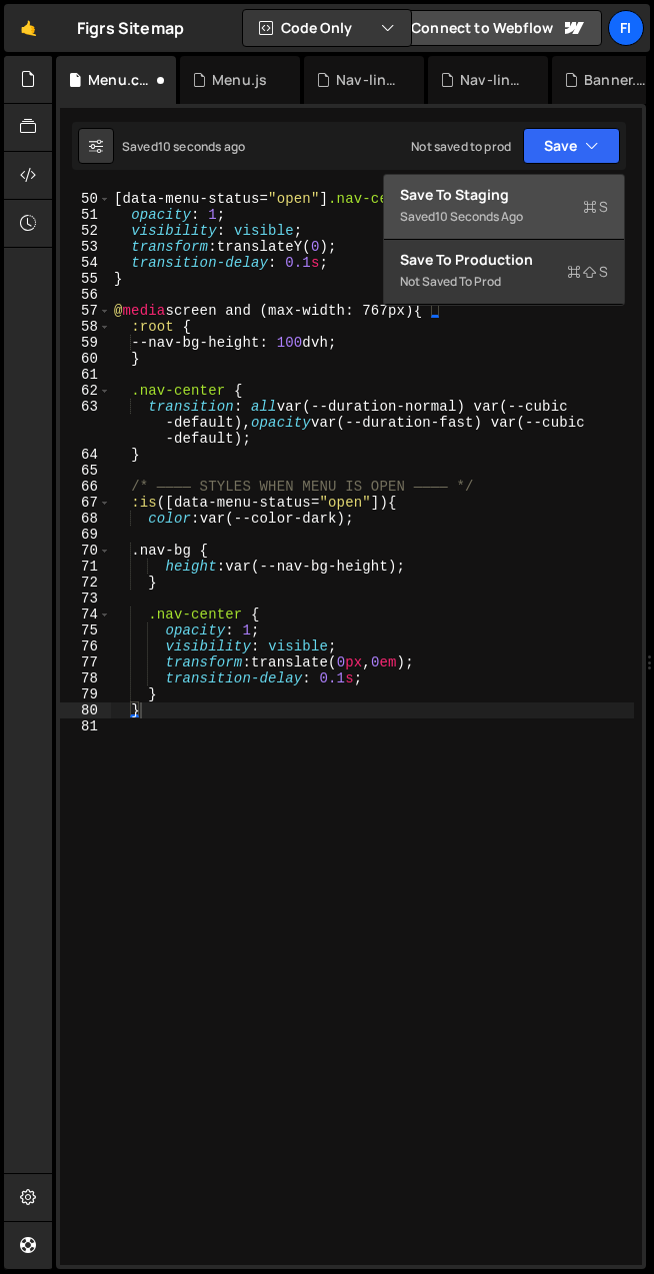
click at [525, 195] on div "Save to Staging S" at bounding box center [504, 195] width 208 height 20
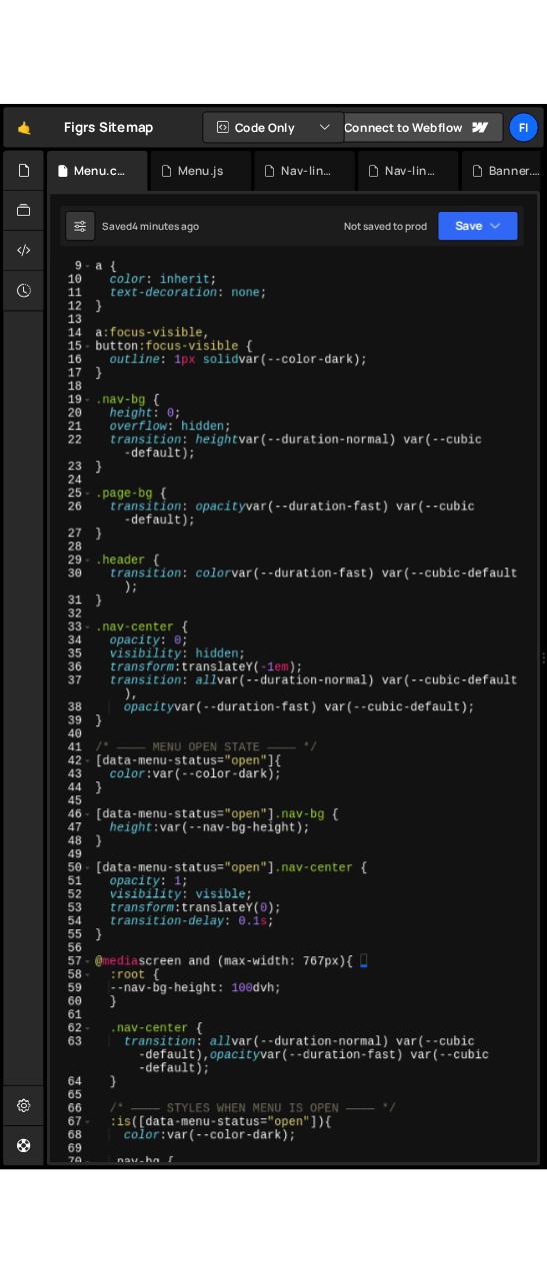
scroll to position [0, 0]
